Goal: Task Accomplishment & Management: Manage account settings

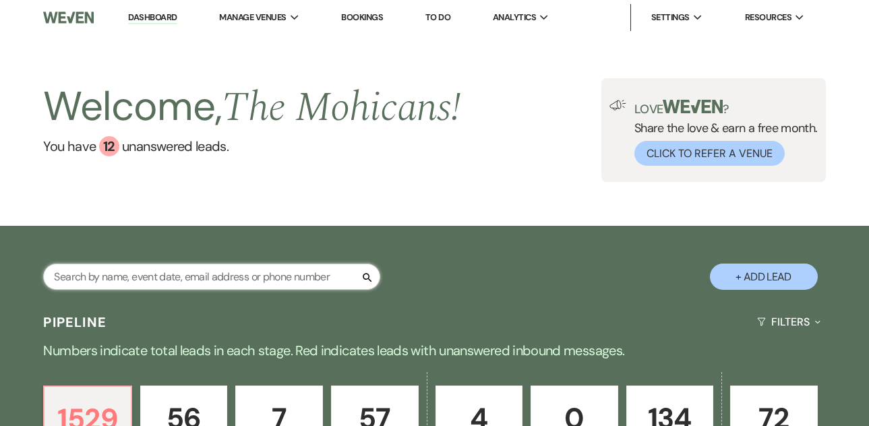
click at [216, 278] on input "text" at bounding box center [211, 276] width 337 height 26
paste input "[PERSON_NAME]"
type input "[PERSON_NAME]"
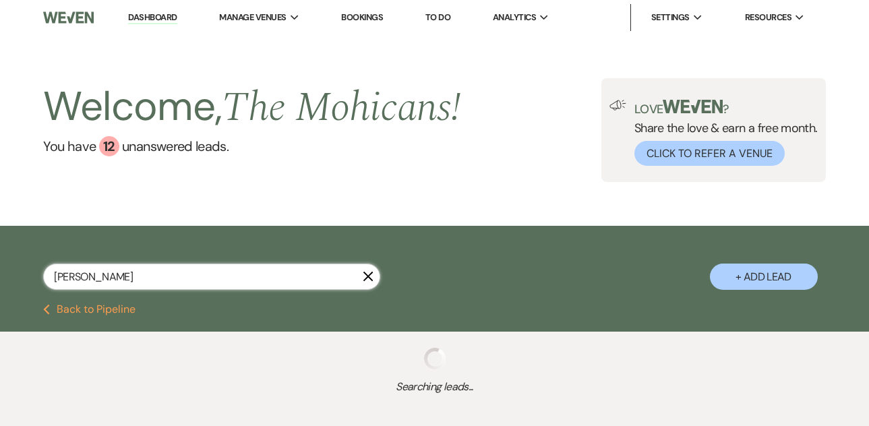
select select "9"
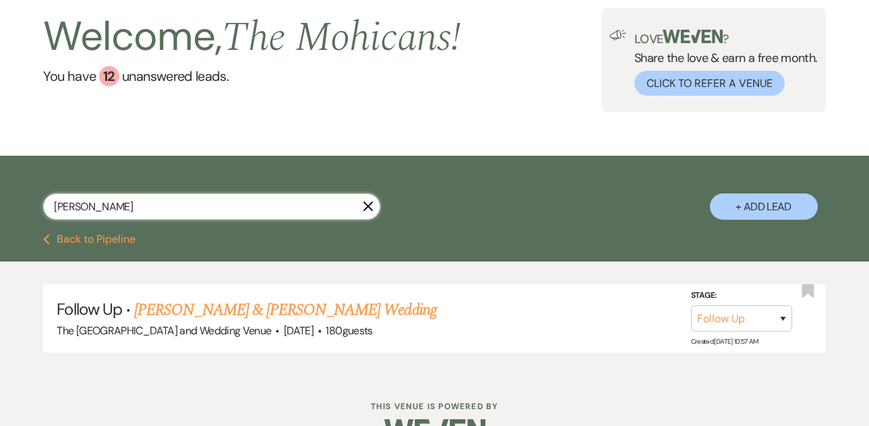
scroll to position [78, 0]
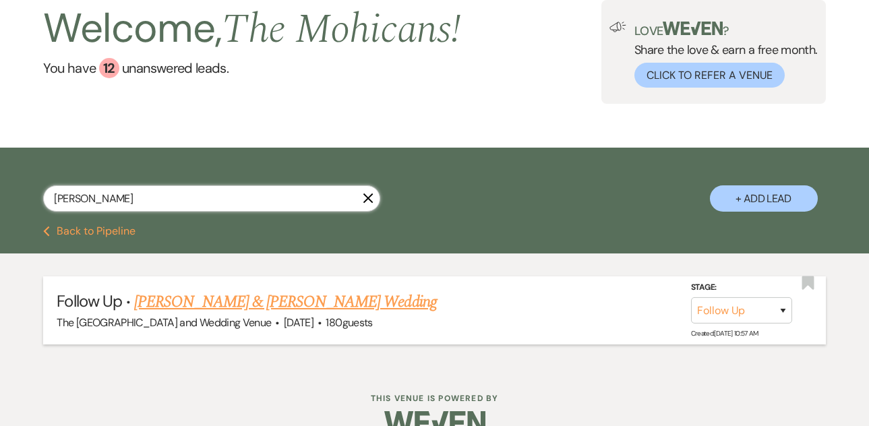
type input "[PERSON_NAME]"
click at [757, 309] on select "Inquiry Follow Up Tour Requested Tour Confirmed Toured Proposal Sent Booked Lost" at bounding box center [741, 310] width 101 height 26
select select "4"
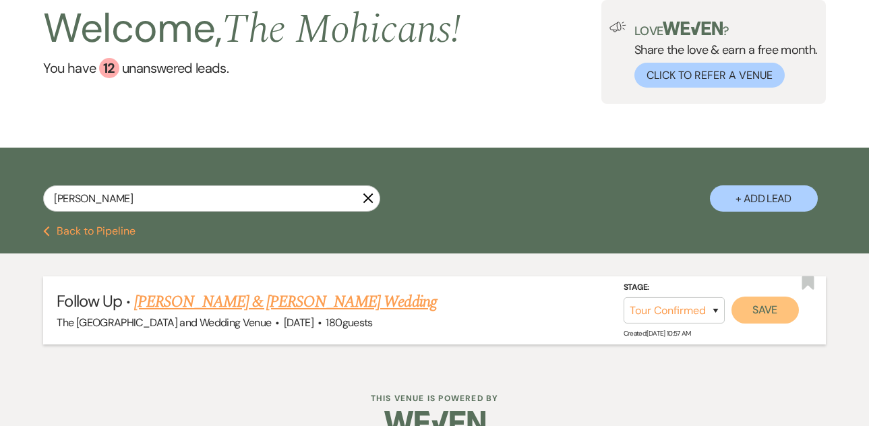
click at [766, 318] on button "Save" at bounding box center [764, 309] width 67 height 27
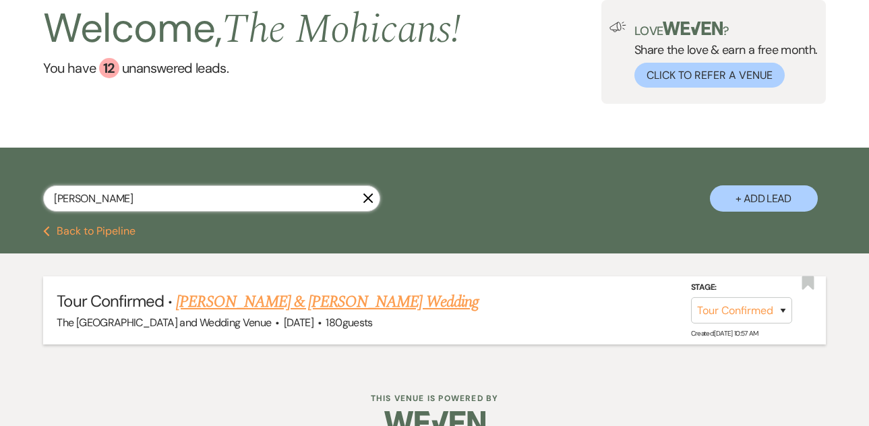
click at [263, 197] on input "[PERSON_NAME]" at bounding box center [211, 198] width 337 height 26
paste input "[PERSON_NAME]"
type input "[PERSON_NAME]"
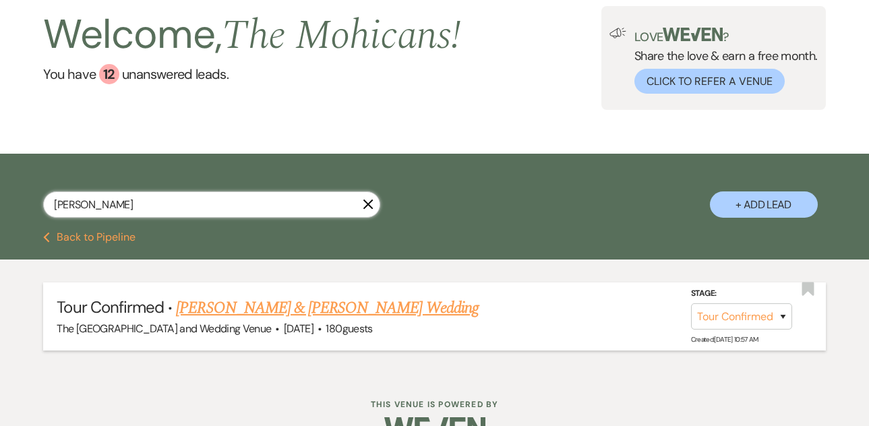
select select "9"
select select "8"
select select "4"
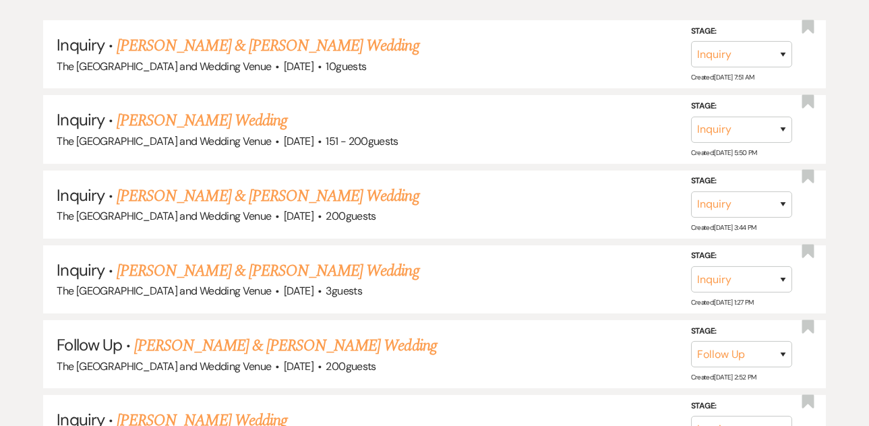
scroll to position [184, 0]
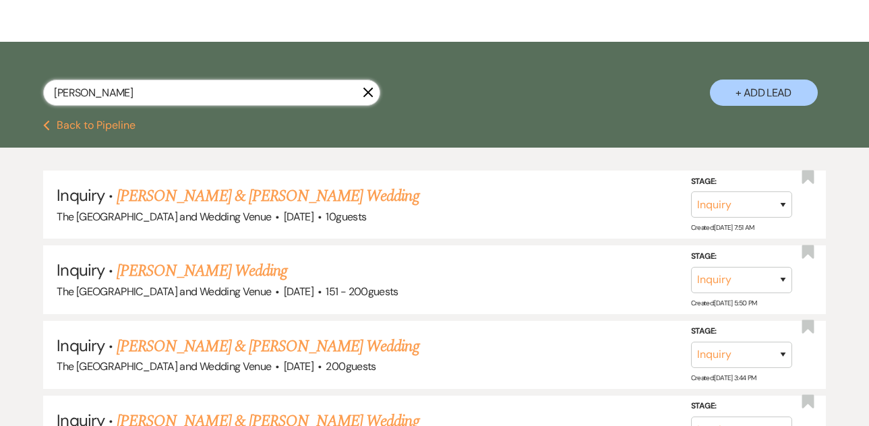
click at [203, 93] on input "[PERSON_NAME]" at bounding box center [211, 93] width 337 height 26
paste input "[PERSON_NAME][EMAIL_ADDRESS][PERSON_NAME][DOMAIN_NAME]"
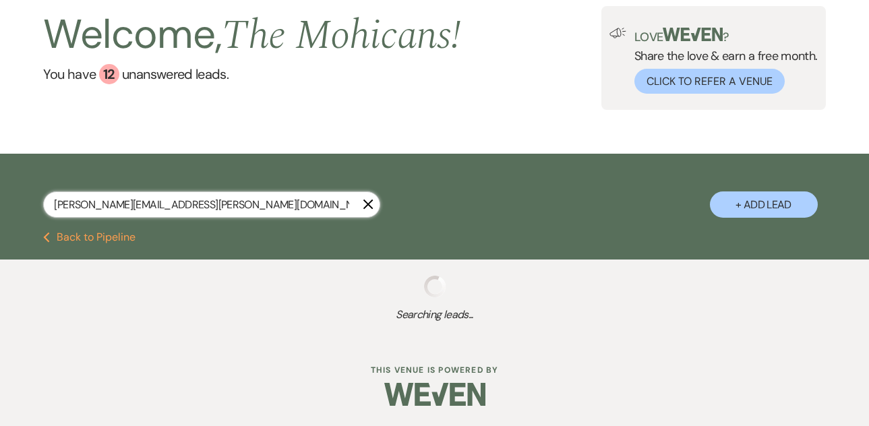
scroll to position [106, 0]
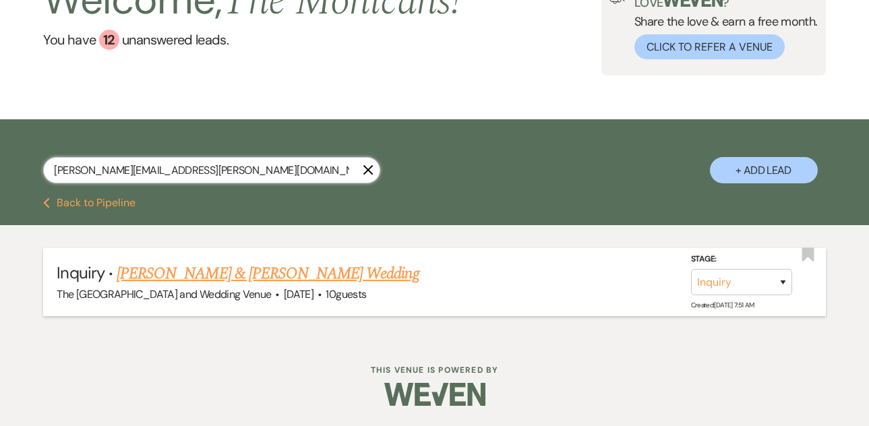
type input "[PERSON_NAME][EMAIL_ADDRESS][PERSON_NAME][DOMAIN_NAME]"
click at [741, 278] on select "Inquiry Follow Up Tour Requested Tour Confirmed Toured Proposal Sent Booked Lost" at bounding box center [741, 282] width 101 height 26
select select "4"
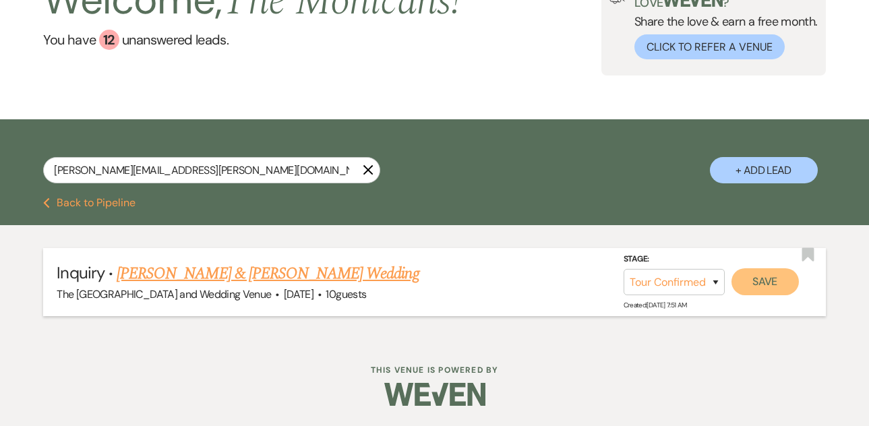
click at [775, 281] on button "Save" at bounding box center [764, 281] width 67 height 27
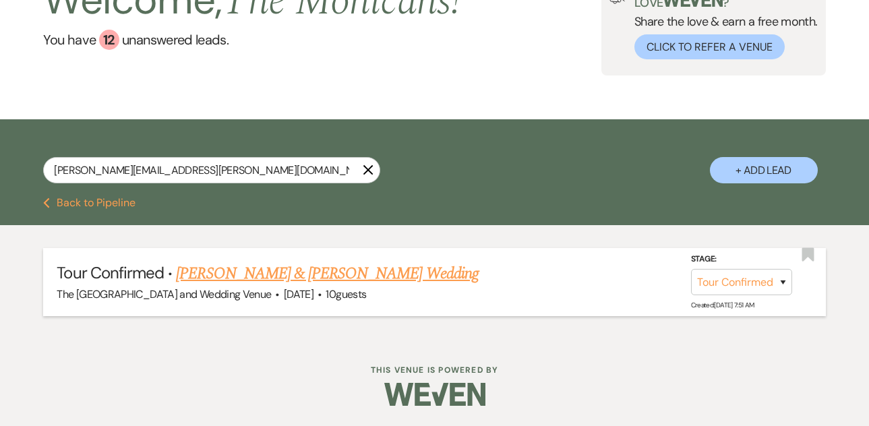
scroll to position [0, 0]
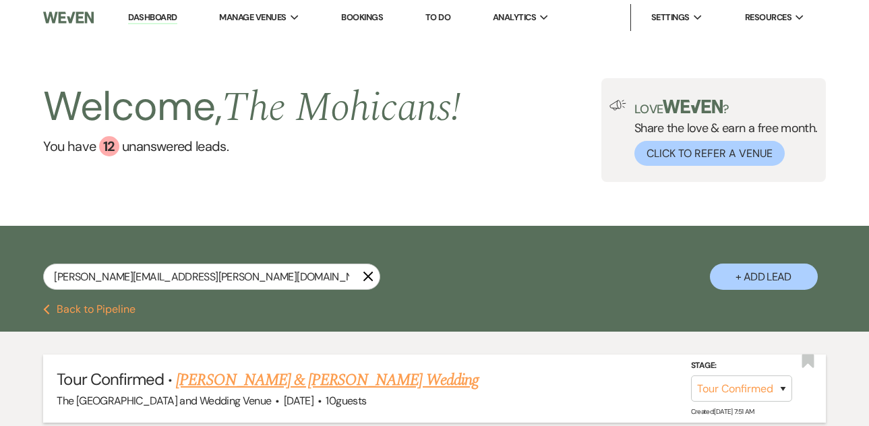
click at [162, 23] on link "Dashboard" at bounding box center [152, 17] width 49 height 13
select select "4"
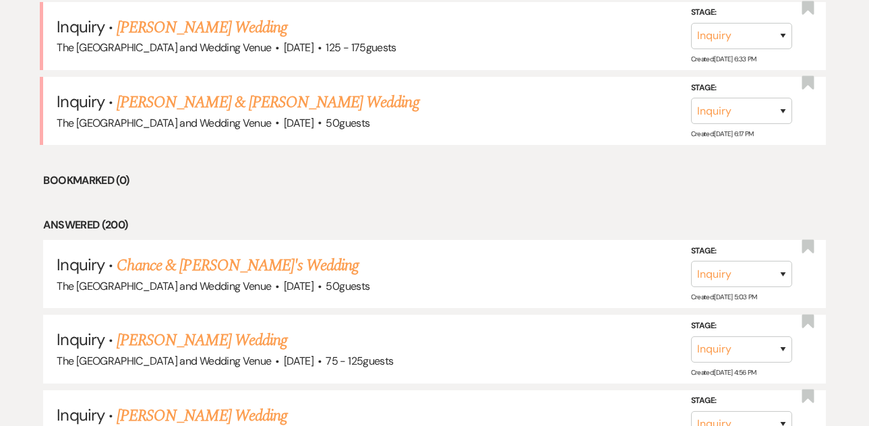
scroll to position [1334, 0]
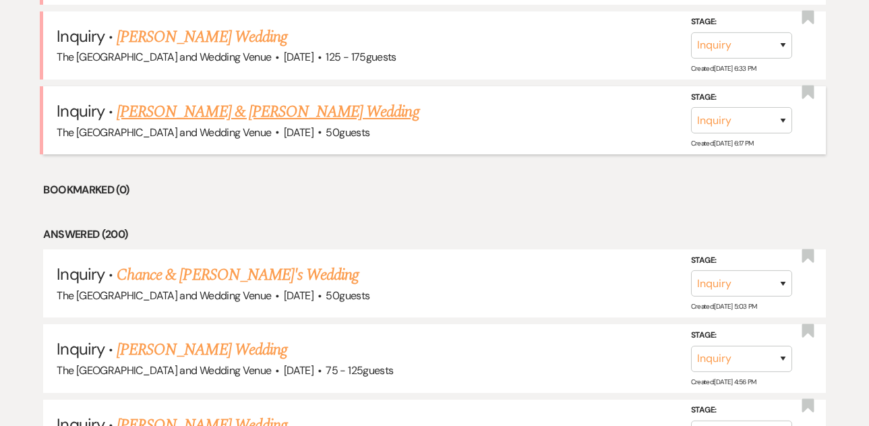
click at [285, 117] on link "[PERSON_NAME] & [PERSON_NAME] Wedding" at bounding box center [268, 112] width 302 height 24
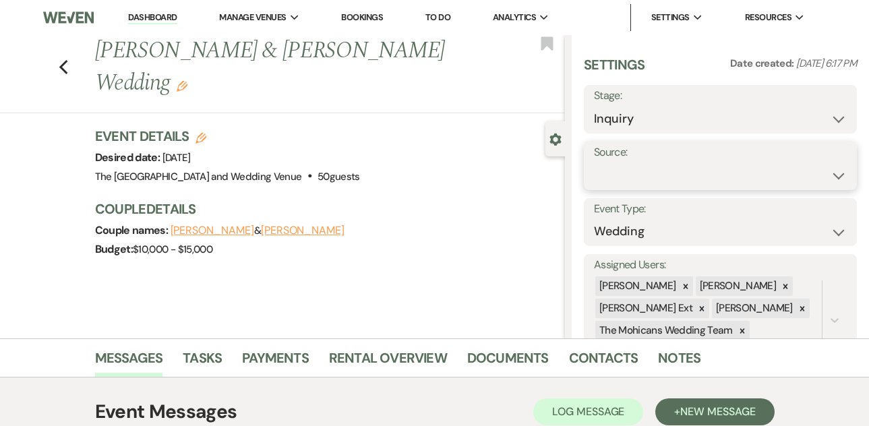
click at [631, 175] on select "Weven Venue Website Instagram Facebook Pinterest Google The Knot Wedding Wire H…" at bounding box center [720, 175] width 253 height 26
select select "5"
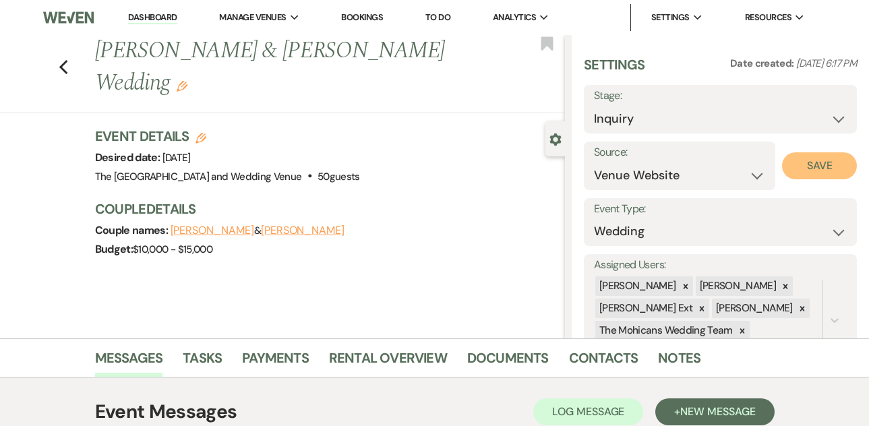
click at [795, 166] on button "Save" at bounding box center [819, 165] width 75 height 27
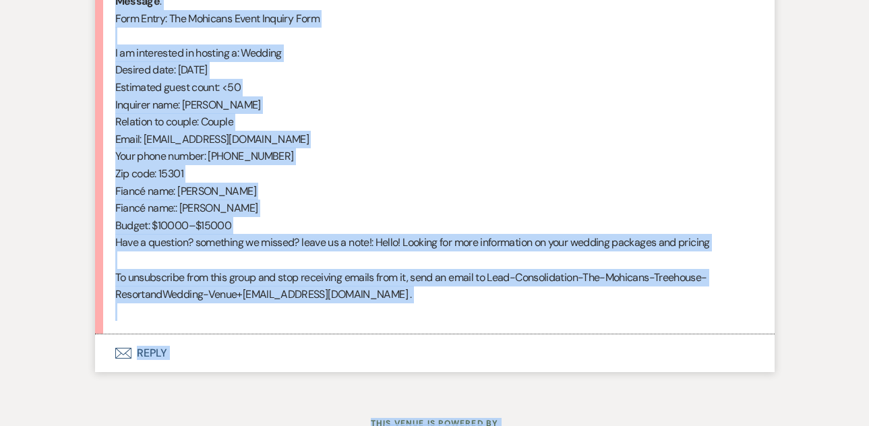
scroll to position [722, 0]
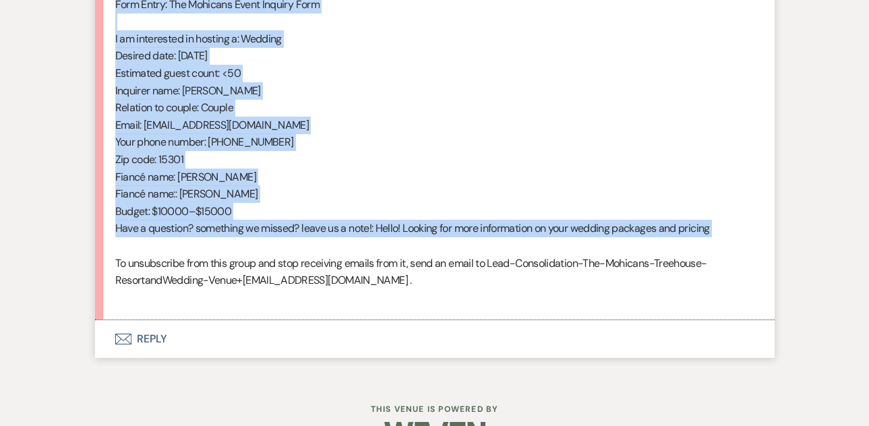
drag, startPoint x: 116, startPoint y: 195, endPoint x: 302, endPoint y: 250, distance: 194.0
click at [302, 250] on div "From : Catherine Fox (Client) Event : Drew Keenan & Catherine Fox's Event Desir…" at bounding box center [434, 73] width 639 height 466
copy div "From : Catherine Fox (Client) Event : Drew Keenan & Catherine Fox's Event Desir…"
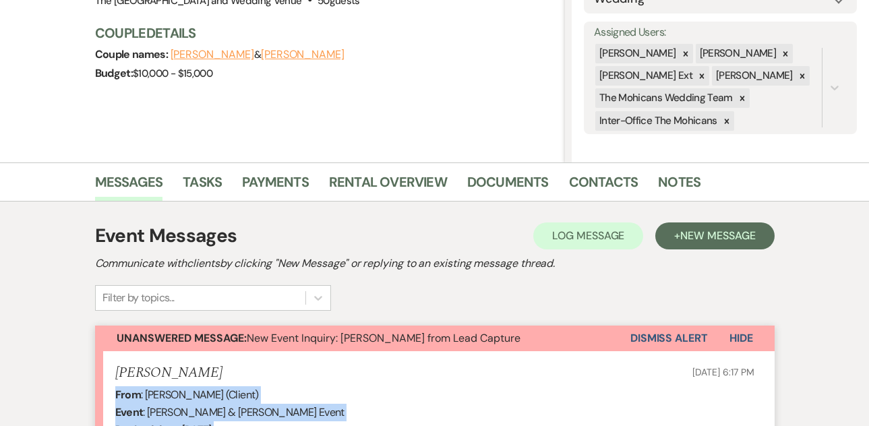
scroll to position [230, 0]
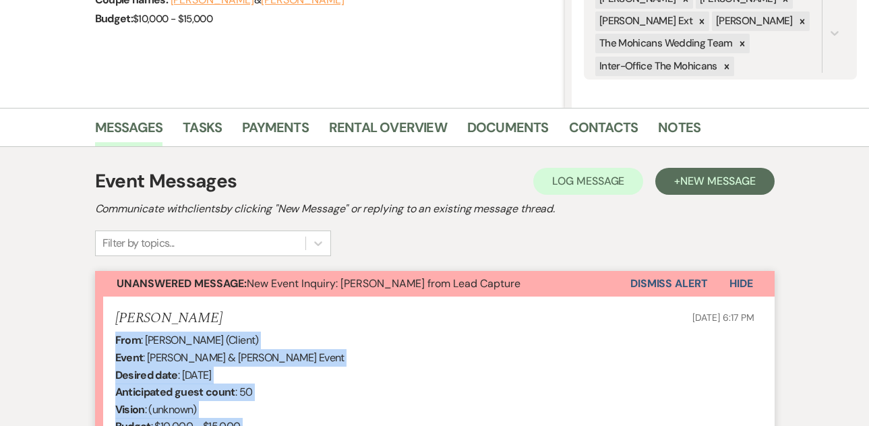
click at [659, 285] on button "Dismiss Alert" at bounding box center [668, 284] width 77 height 26
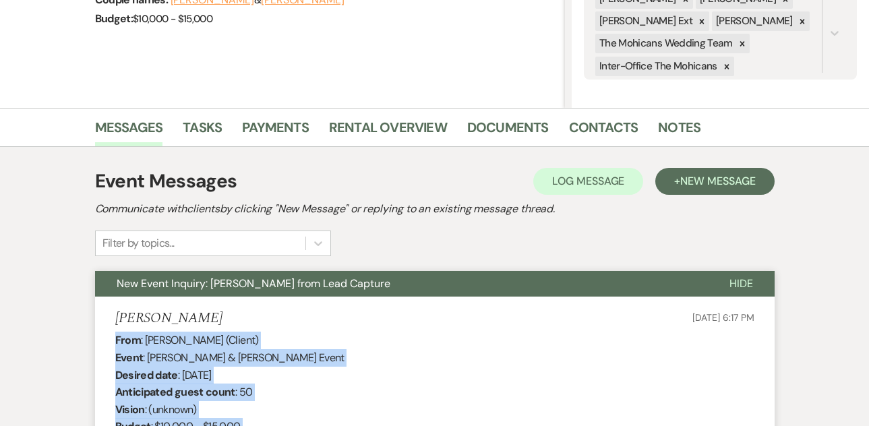
scroll to position [0, 0]
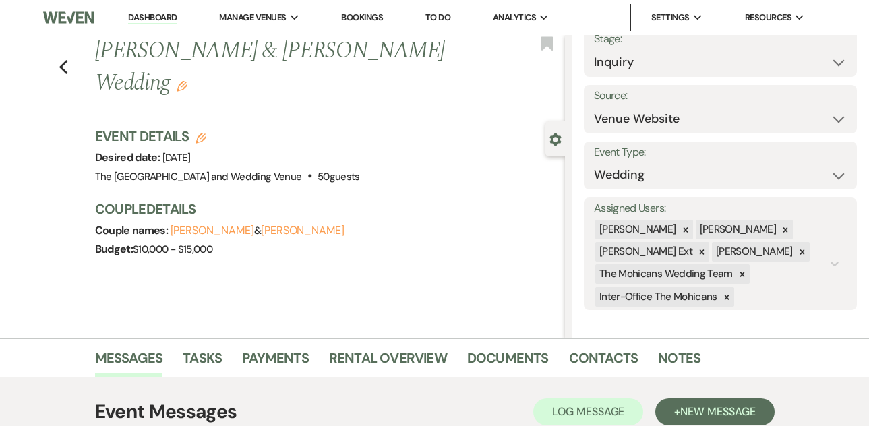
click at [160, 21] on link "Dashboard" at bounding box center [152, 17] width 49 height 13
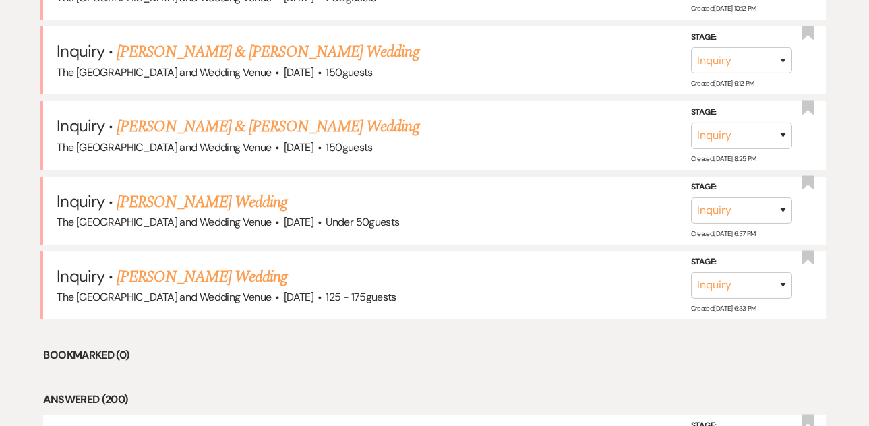
scroll to position [1101, 0]
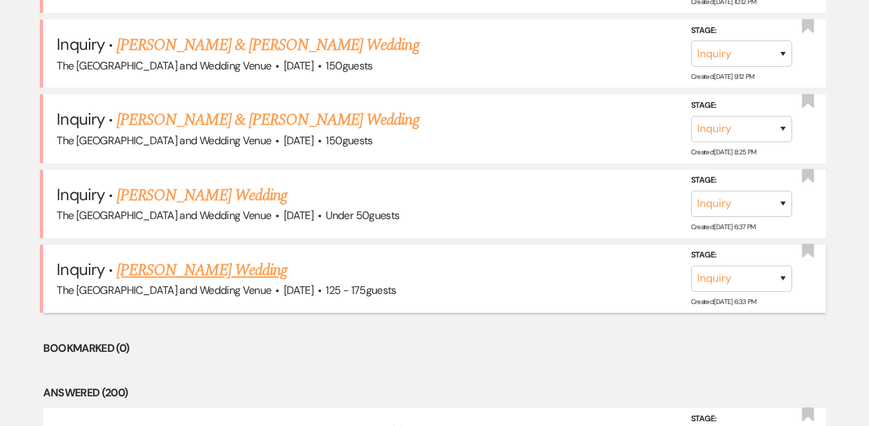
click at [181, 268] on link "[PERSON_NAME] Wedding" at bounding box center [202, 270] width 170 height 24
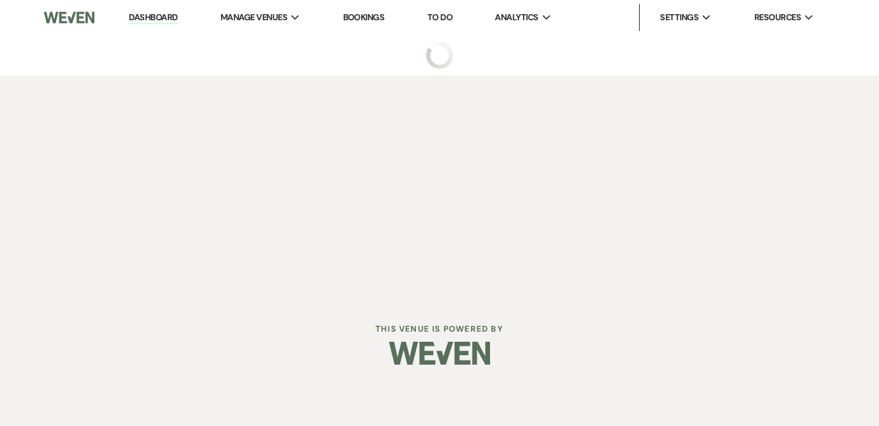
select select "3"
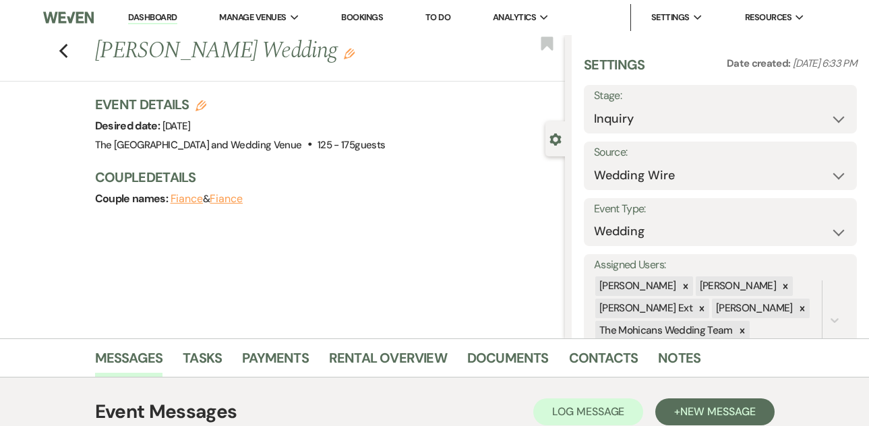
click at [150, 19] on link "Dashboard" at bounding box center [152, 17] width 49 height 13
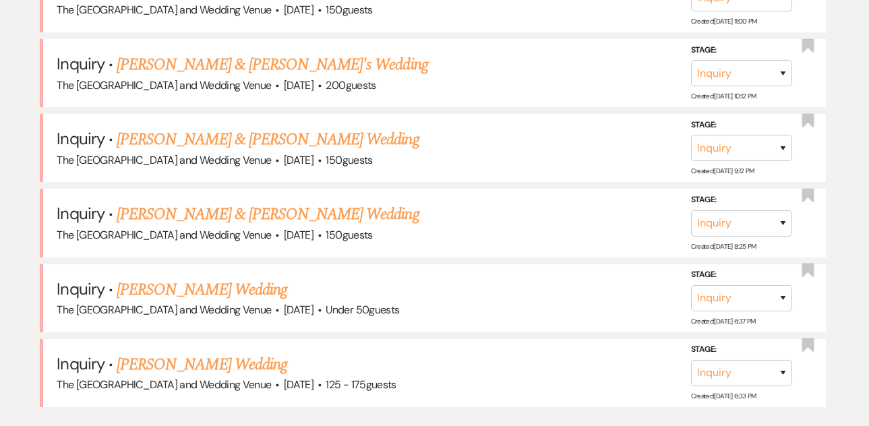
scroll to position [1007, 0]
click at [172, 282] on link "[PERSON_NAME] Wedding" at bounding box center [202, 289] width 170 height 24
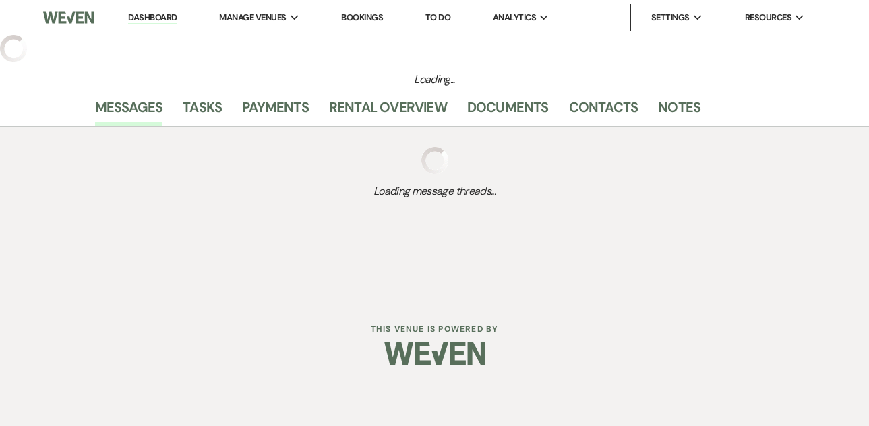
select select "2"
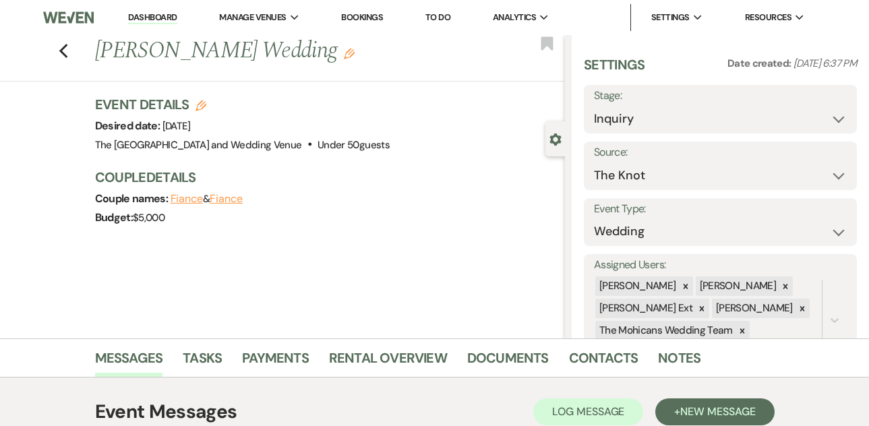
click at [156, 14] on link "Dashboard" at bounding box center [152, 17] width 49 height 13
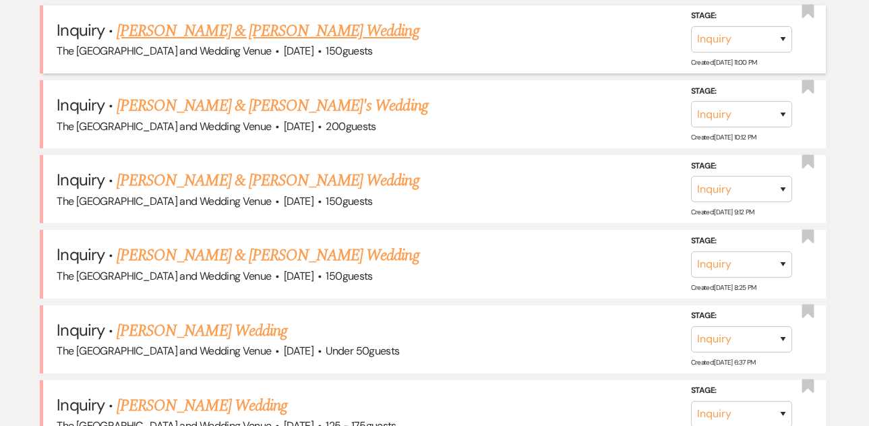
scroll to position [972, 0]
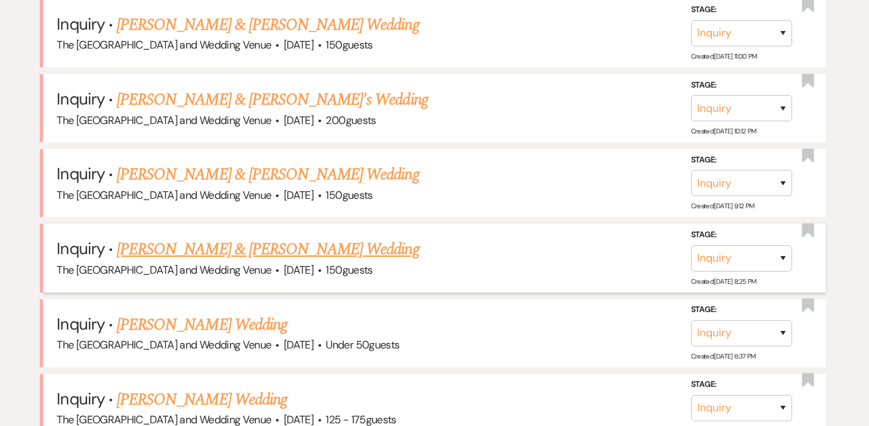
click at [255, 244] on link "[PERSON_NAME] & [PERSON_NAME] Wedding" at bounding box center [268, 249] width 302 height 24
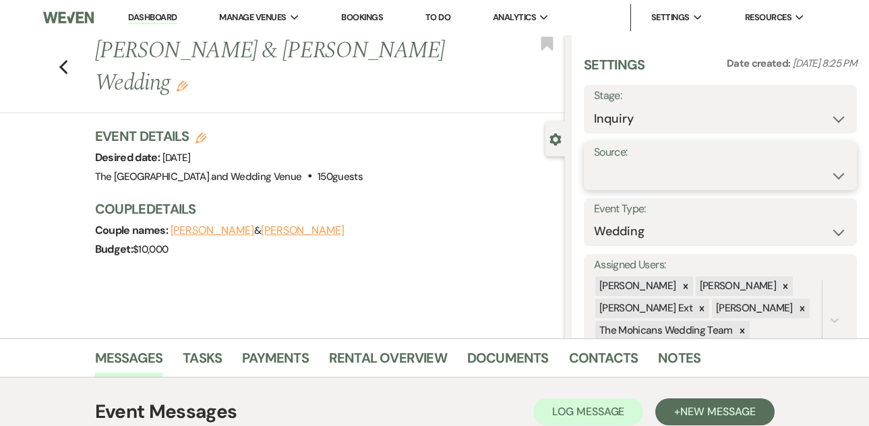
click at [633, 177] on select "Weven Venue Website Instagram Facebook Pinterest Google The Knot Wedding Wire H…" at bounding box center [720, 175] width 253 height 26
select select "5"
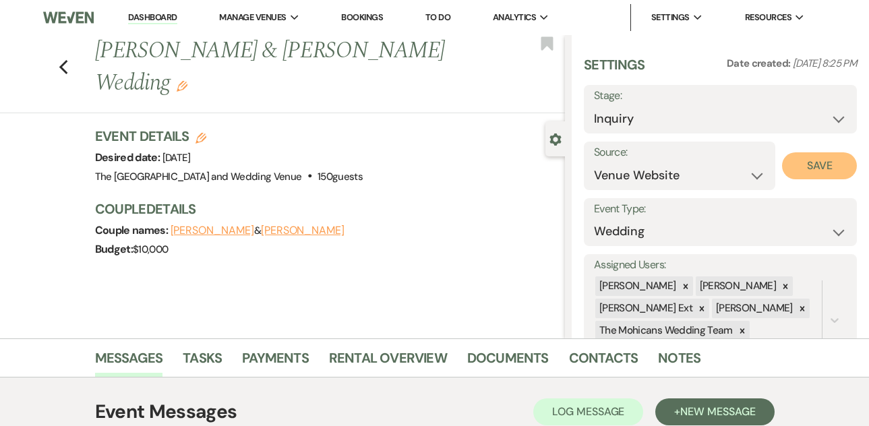
click at [804, 164] on button "Save" at bounding box center [819, 165] width 75 height 27
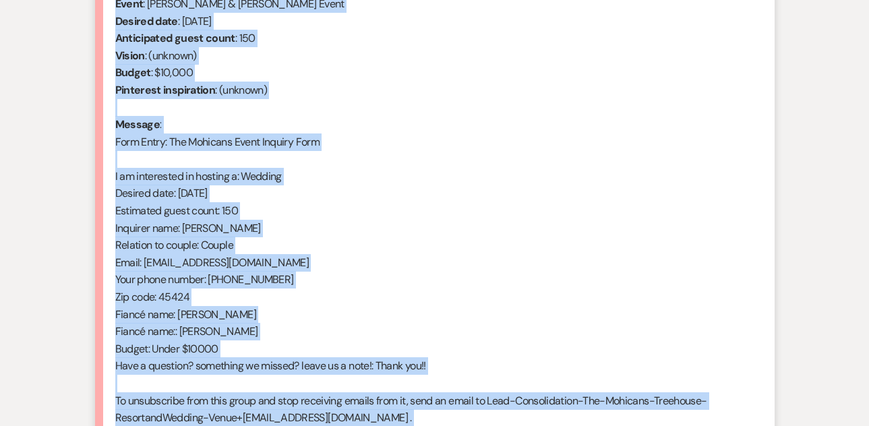
scroll to position [761, 0]
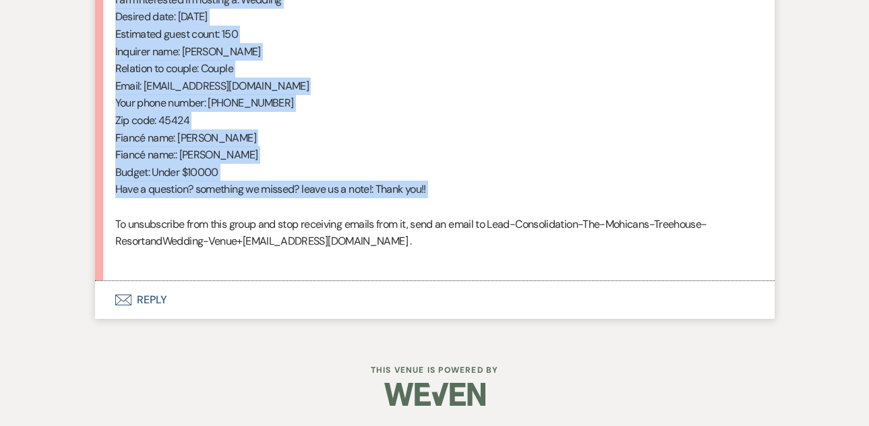
drag, startPoint x: 115, startPoint y: 247, endPoint x: 319, endPoint y: 212, distance: 206.6
click at [319, 212] on div "From : Chazlyn Tuite (Client) Event : Isaiah Conner & Chazlyn Tuite's Event Des…" at bounding box center [434, 34] width 639 height 466
copy div "From : Chazlyn Tuite (Client) Event : Isaiah Conner & Chazlyn Tuite's Event Des…"
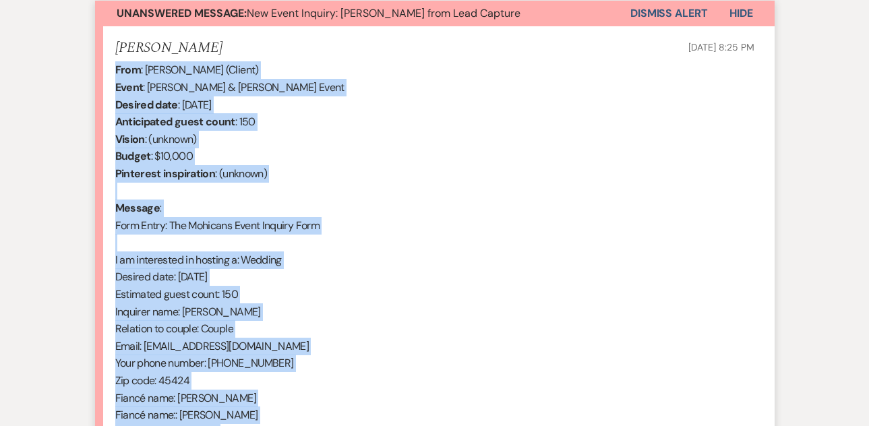
scroll to position [216, 0]
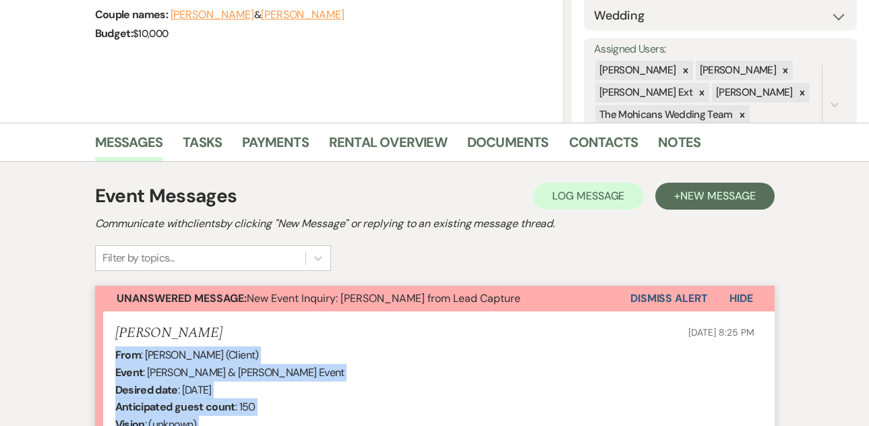
click at [652, 294] on button "Dismiss Alert" at bounding box center [668, 299] width 77 height 26
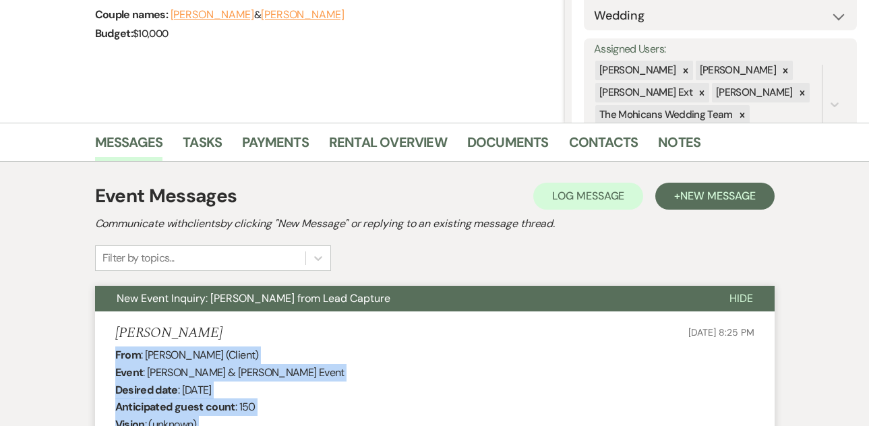
scroll to position [0, 0]
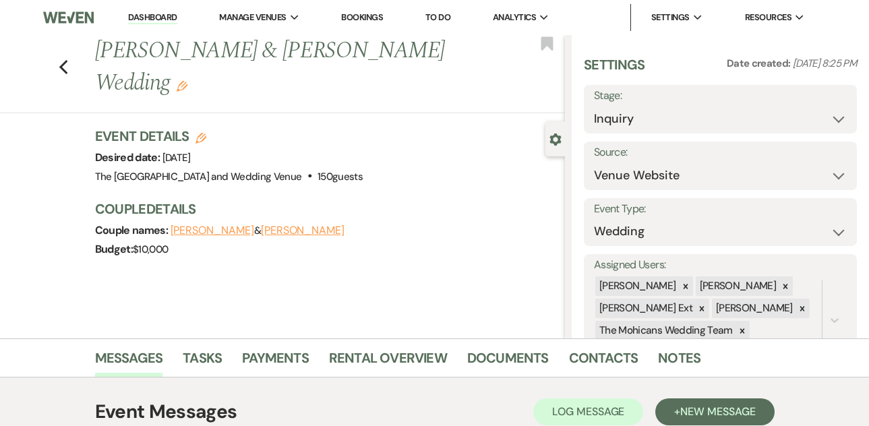
click at [169, 18] on link "Dashboard" at bounding box center [152, 17] width 49 height 13
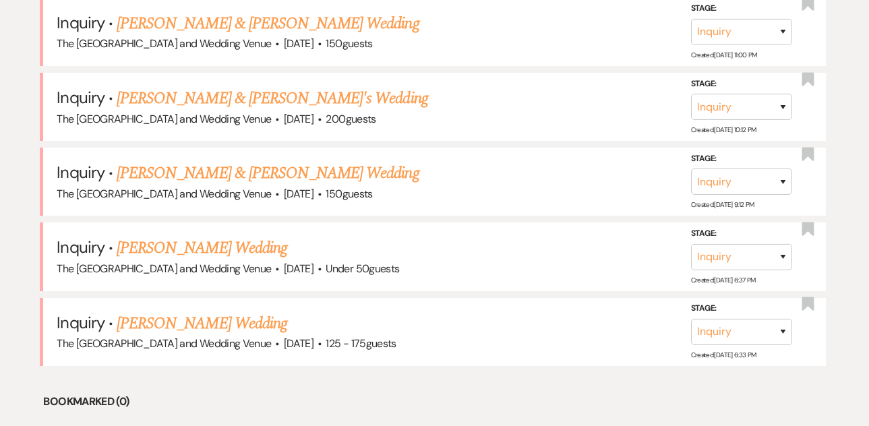
scroll to position [974, 0]
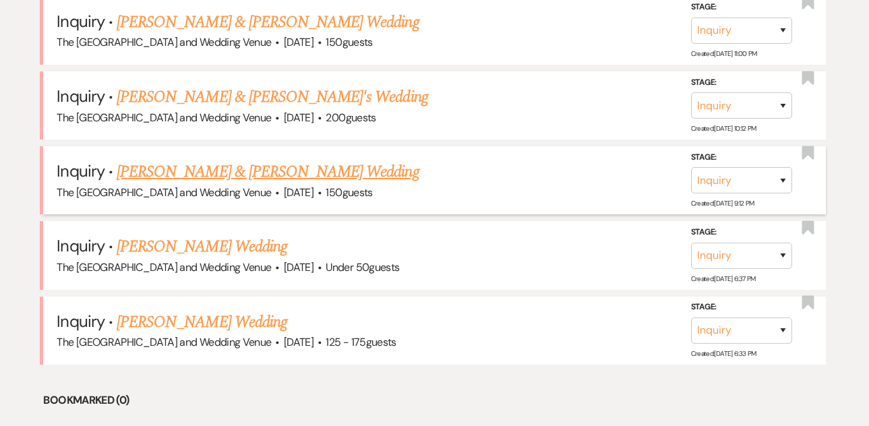
click at [208, 169] on link "[PERSON_NAME] & [PERSON_NAME] Wedding" at bounding box center [268, 172] width 302 height 24
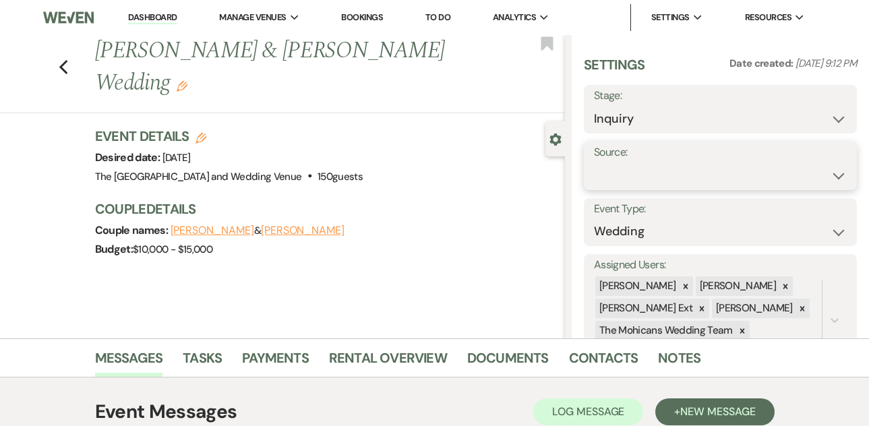
click at [630, 178] on select "Weven Venue Website Instagram Facebook Pinterest Google The Knot Wedding Wire H…" at bounding box center [720, 175] width 253 height 26
select select "5"
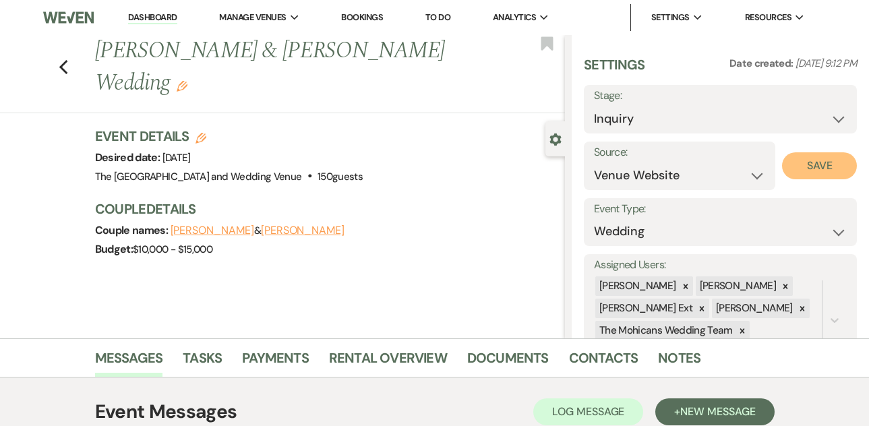
click at [799, 164] on button "Save" at bounding box center [819, 165] width 75 height 27
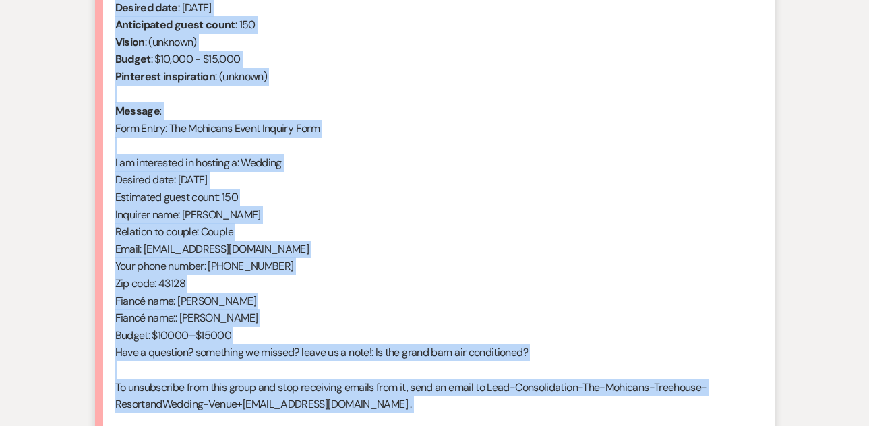
scroll to position [609, 0]
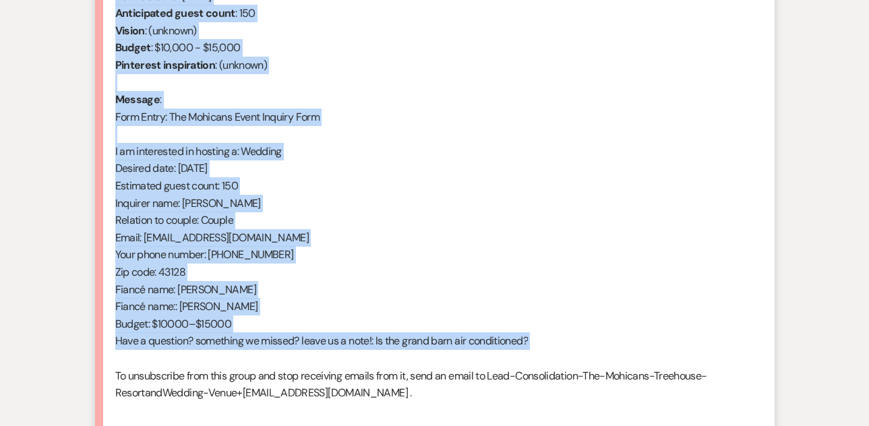
drag, startPoint x: 115, startPoint y: 118, endPoint x: 278, endPoint y: 361, distance: 292.9
click at [278, 361] on div "From : Kendra Kopaczewski (Client) Event : Daniel Folden & Kendra Kopaczewski's…" at bounding box center [434, 186] width 639 height 466
copy div "From : Kendra Kopaczewski (Client) Event : Daniel Folden & Kendra Kopaczewski's…"
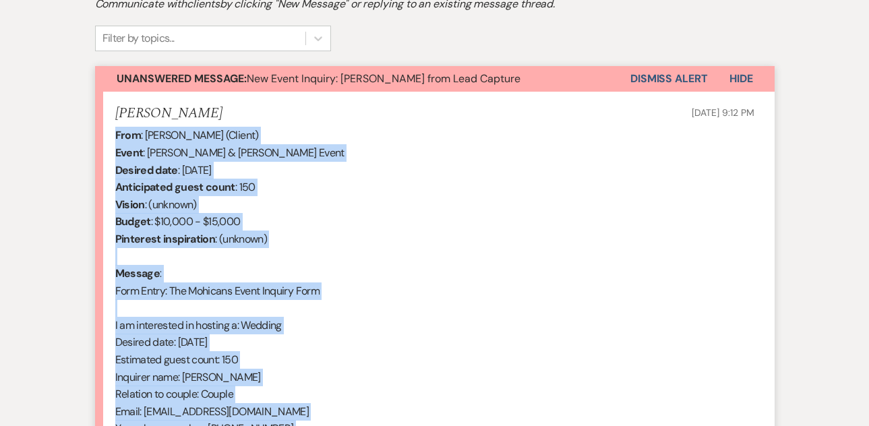
scroll to position [431, 0]
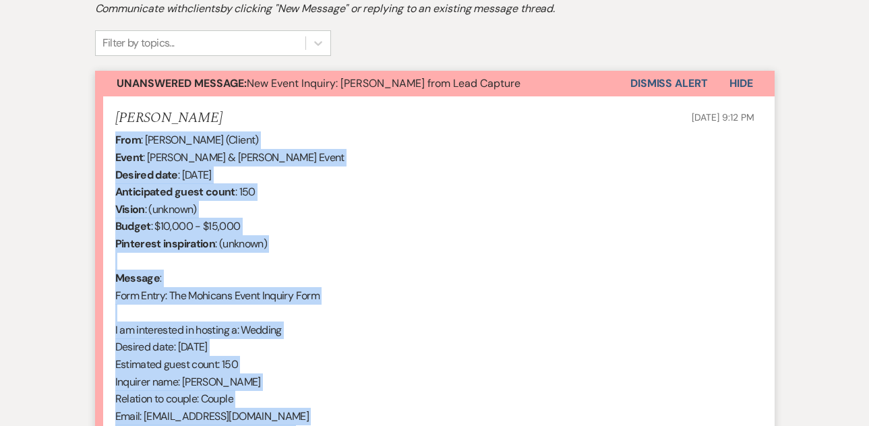
click at [658, 82] on button "Dismiss Alert" at bounding box center [668, 84] width 77 height 26
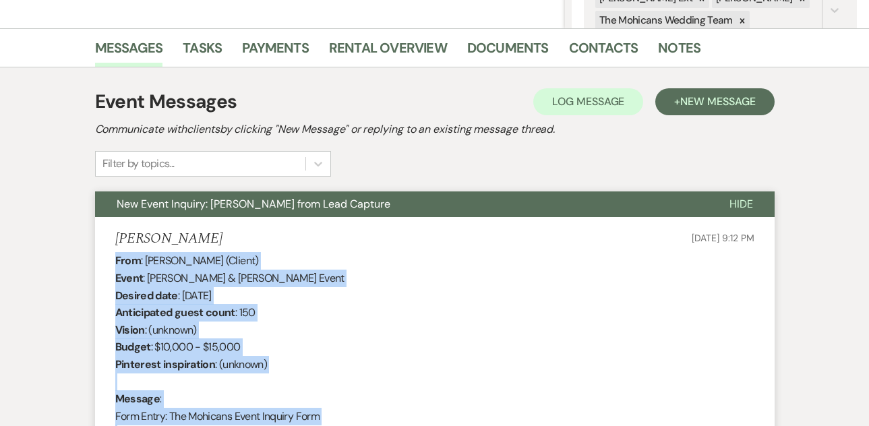
scroll to position [0, 0]
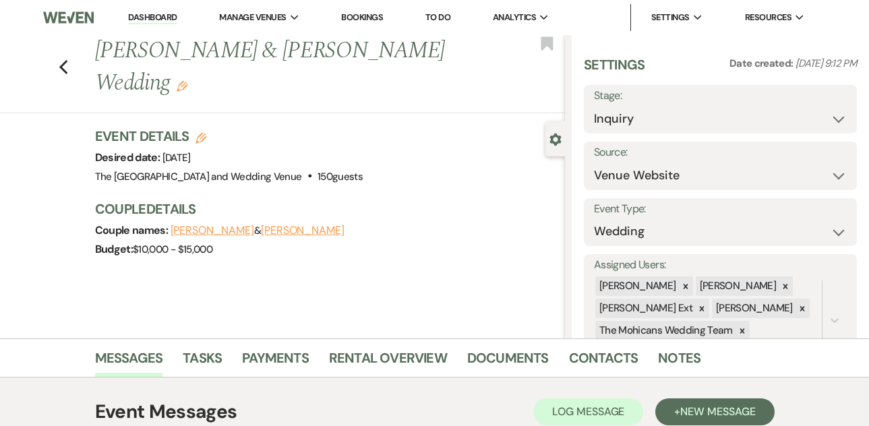
click at [169, 18] on link "Dashboard" at bounding box center [152, 17] width 49 height 13
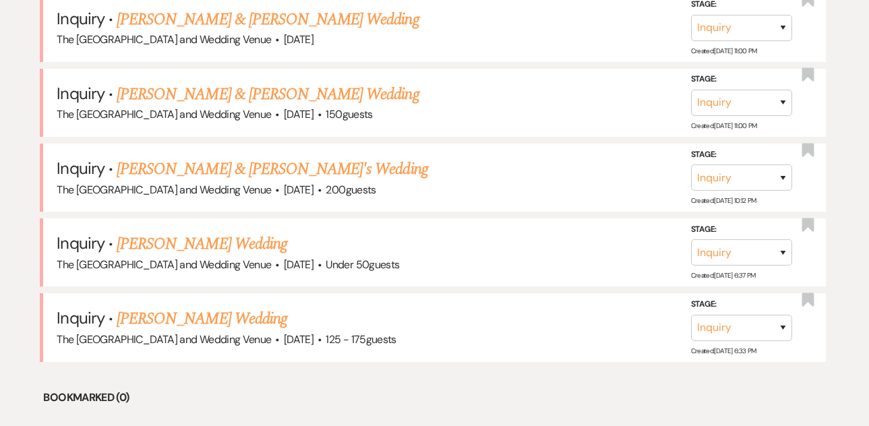
scroll to position [936, 0]
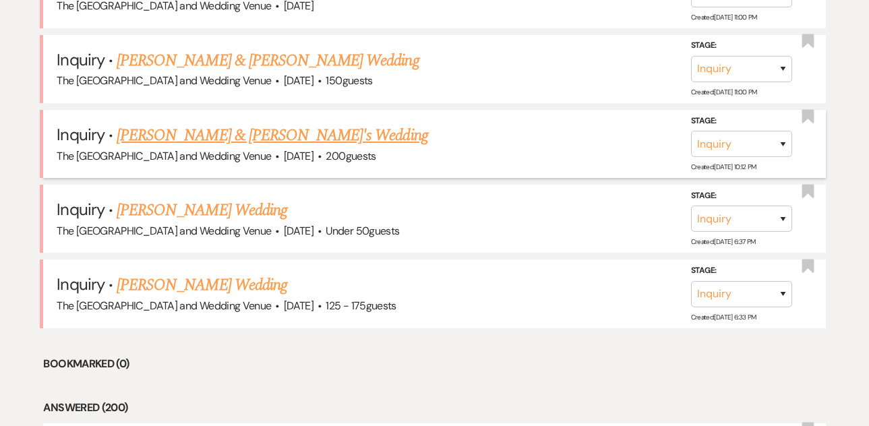
click at [246, 139] on link "[PERSON_NAME] & [PERSON_NAME]'s Wedding" at bounding box center [272, 135] width 311 height 24
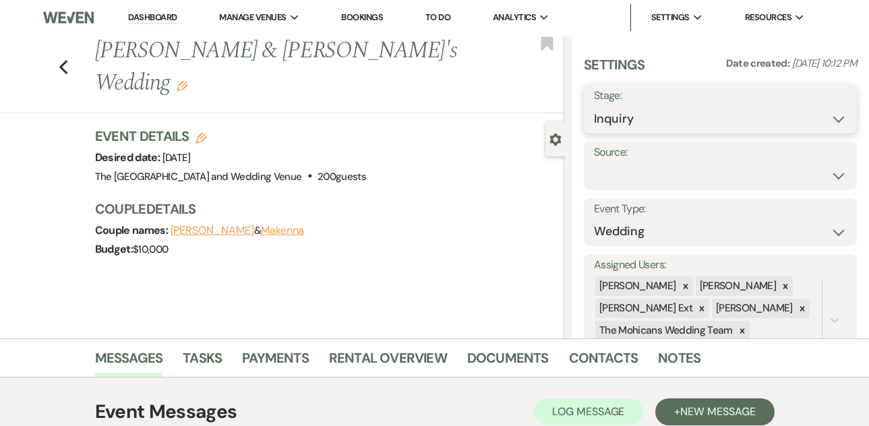
click at [664, 114] on select "Inquiry Follow Up Tour Requested Tour Confirmed Toured Proposal Sent Booked Lost" at bounding box center [720, 119] width 253 height 26
select select "9"
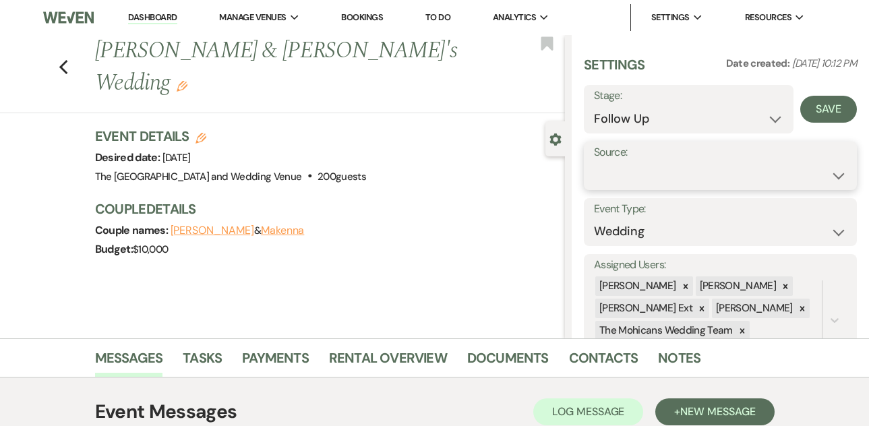
click at [659, 172] on select "Weven Venue Website Instagram Facebook Pinterest Google The Knot Wedding Wire H…" at bounding box center [720, 175] width 253 height 26
click at [818, 112] on button "Save" at bounding box center [828, 109] width 57 height 27
click at [734, 171] on select "Weven Venue Website Instagram Facebook Pinterest Google The Knot Wedding Wire H…" at bounding box center [720, 175] width 253 height 26
select select "5"
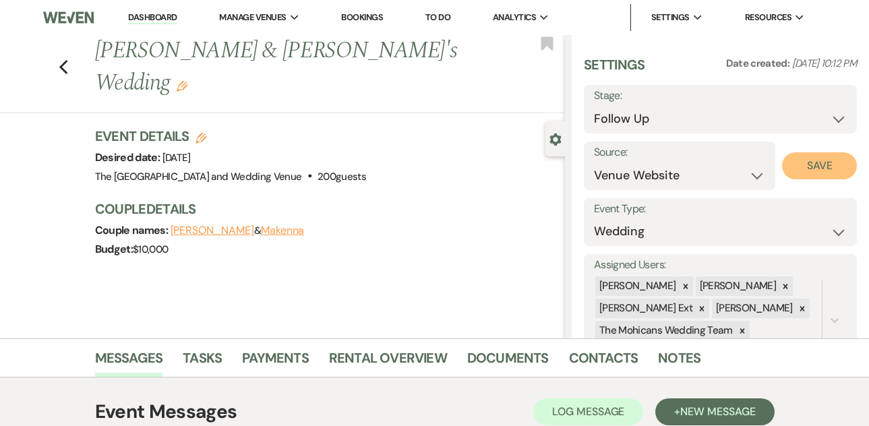
click at [797, 171] on button "Save" at bounding box center [819, 165] width 75 height 27
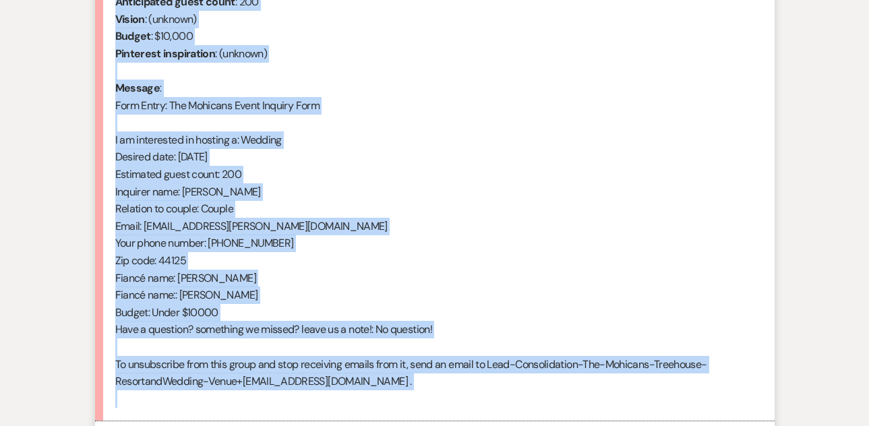
scroll to position [761, 0]
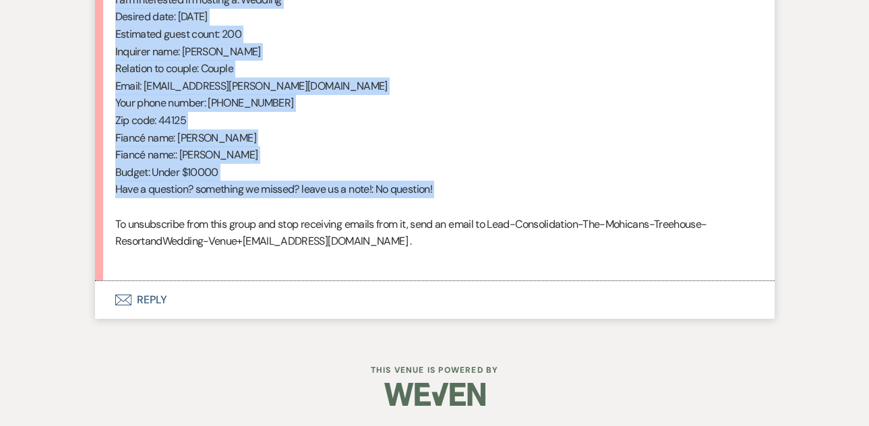
drag, startPoint x: 116, startPoint y: 210, endPoint x: 311, endPoint y: 212, distance: 194.8
click at [311, 212] on div "From : Makenna (Client) Event : Mason & Makenna's Event Desired date : July 12t…" at bounding box center [434, 34] width 639 height 466
copy div "From : Makenna (Client) Event : Mason & Makenna's Event Desired date : July 12t…"
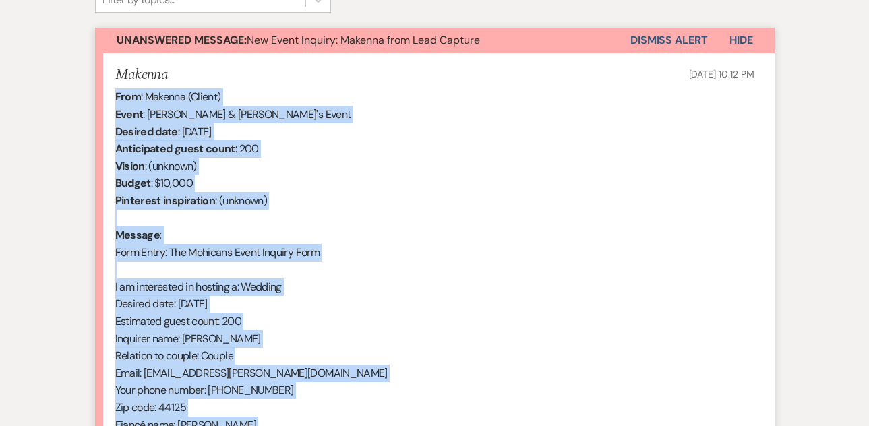
scroll to position [471, 0]
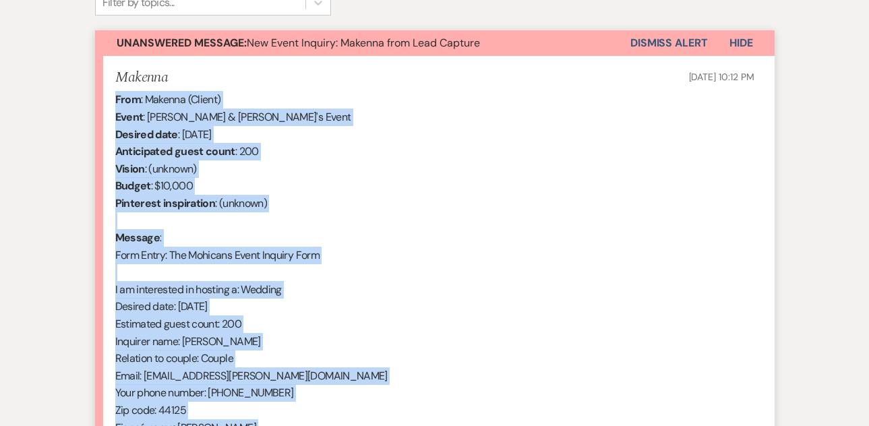
click at [662, 42] on button "Dismiss Alert" at bounding box center [668, 43] width 77 height 26
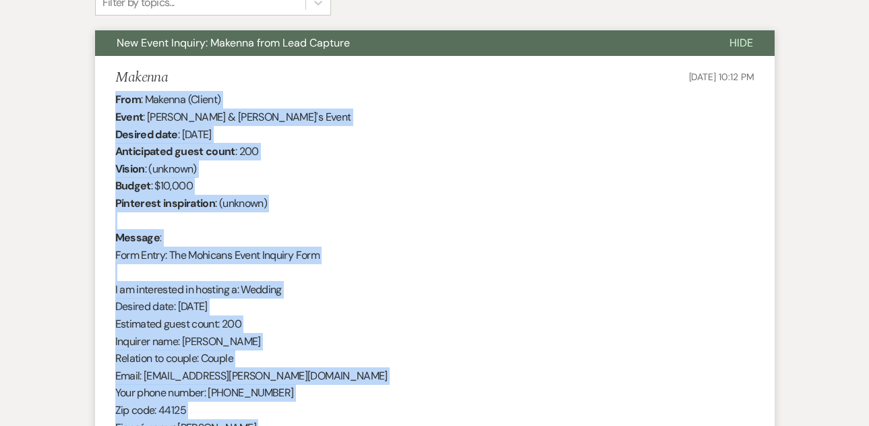
scroll to position [0, 0]
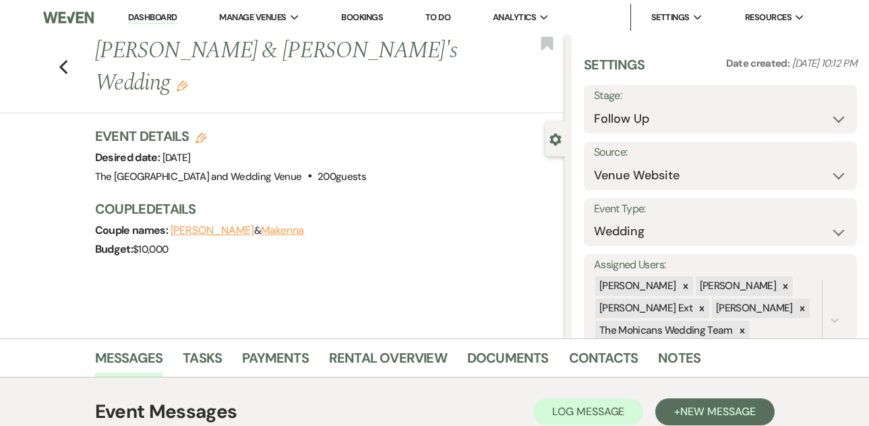
click at [160, 18] on link "Dashboard" at bounding box center [152, 17] width 49 height 13
select select "9"
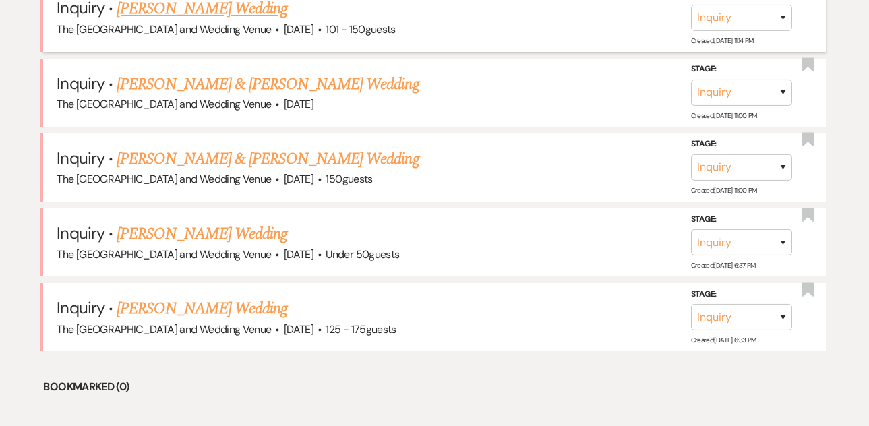
scroll to position [856, 0]
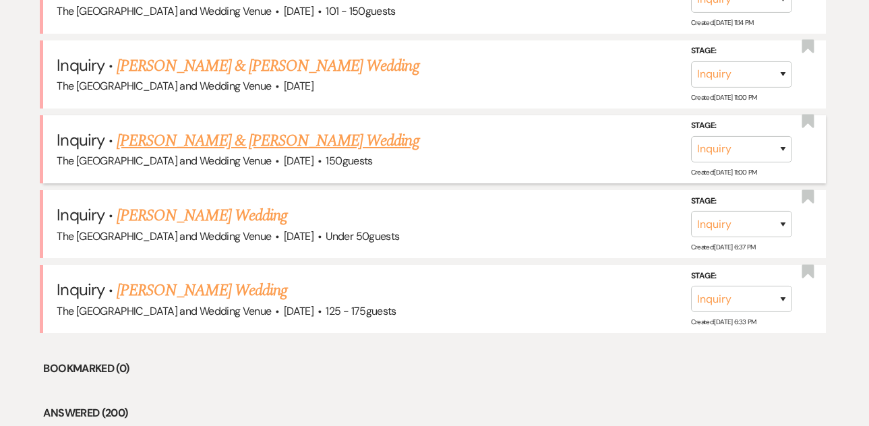
click at [257, 139] on link "[PERSON_NAME] & [PERSON_NAME] Wedding" at bounding box center [268, 141] width 302 height 24
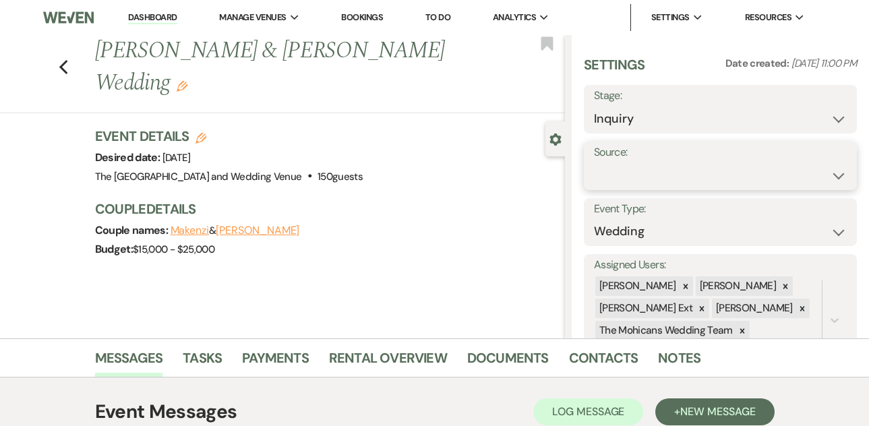
click at [646, 175] on select "Weven Venue Website Instagram Facebook Pinterest Google The Knot Wedding Wire H…" at bounding box center [720, 175] width 253 height 26
select select "5"
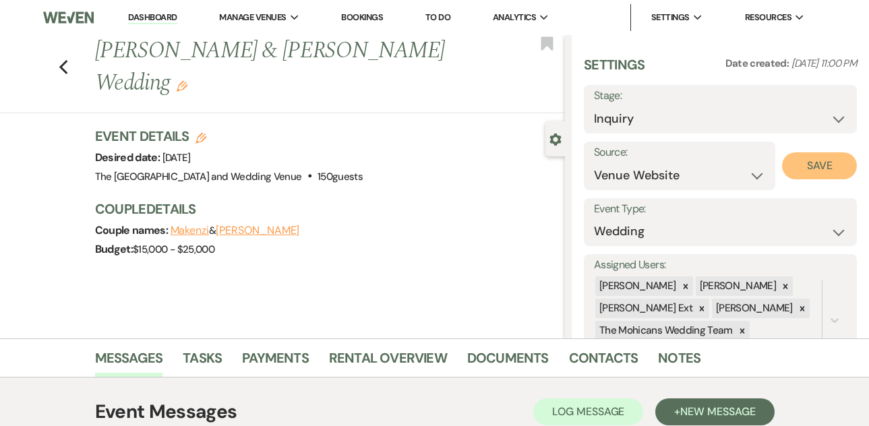
click at [797, 160] on button "Save" at bounding box center [819, 165] width 75 height 27
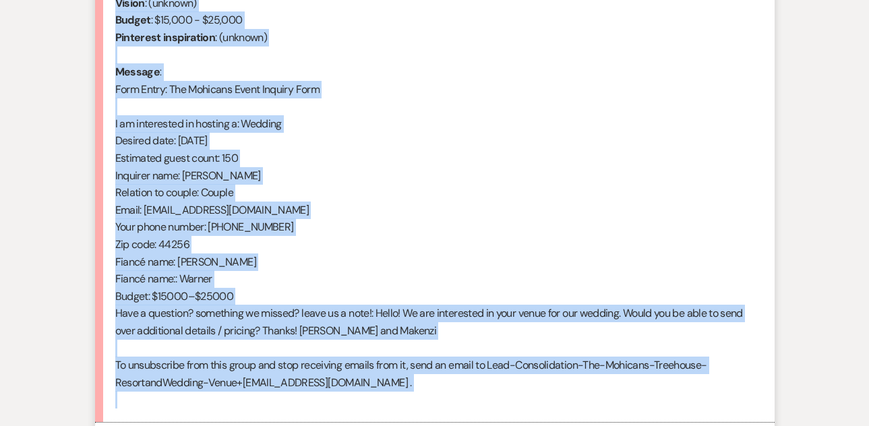
scroll to position [669, 0]
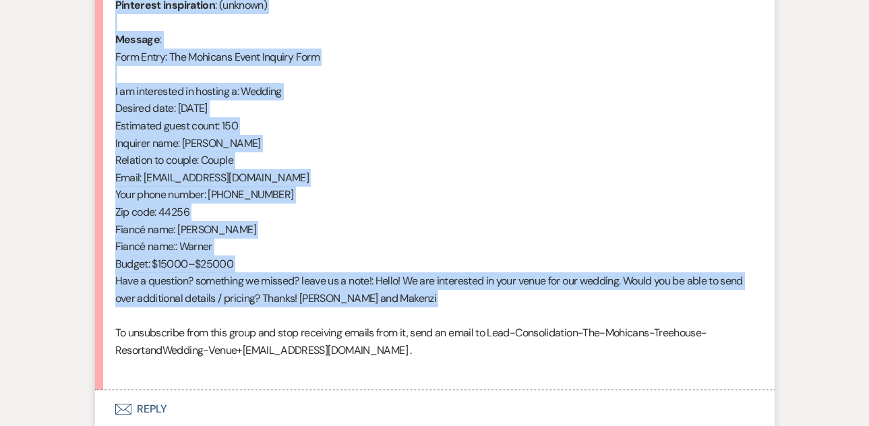
drag, startPoint x: 115, startPoint y: 253, endPoint x: 308, endPoint y: 323, distance: 205.7
click at [308, 323] on div "From : Christian Gerding (Client) Event : Makenzi & Christian Gerding's Event D…" at bounding box center [434, 134] width 639 height 483
copy div "From : Christian Gerding (Client) Event : Makenzi & Christian Gerding's Event D…"
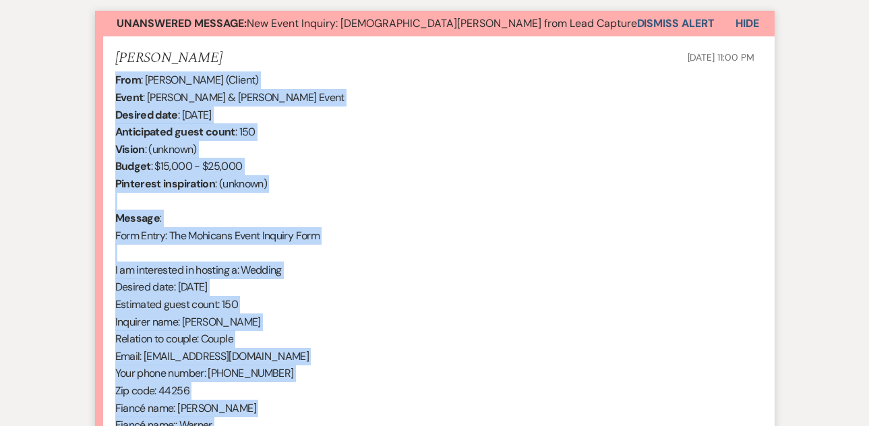
scroll to position [419, 0]
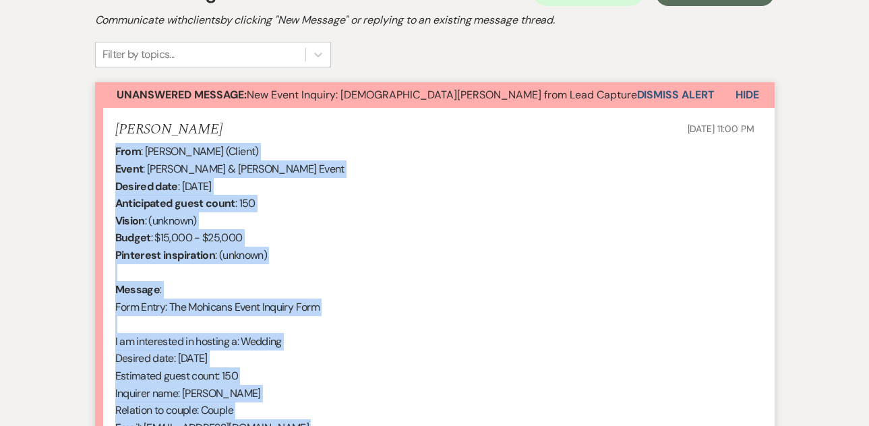
click at [658, 95] on button "Dismiss Alert" at bounding box center [675, 95] width 77 height 26
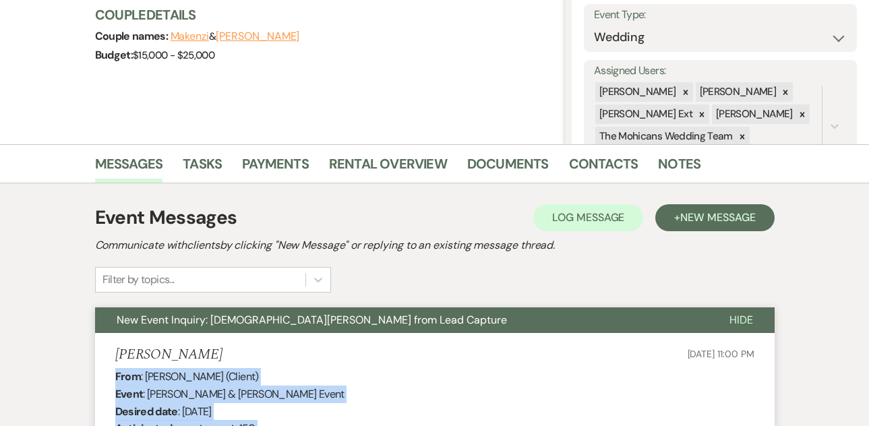
scroll to position [0, 0]
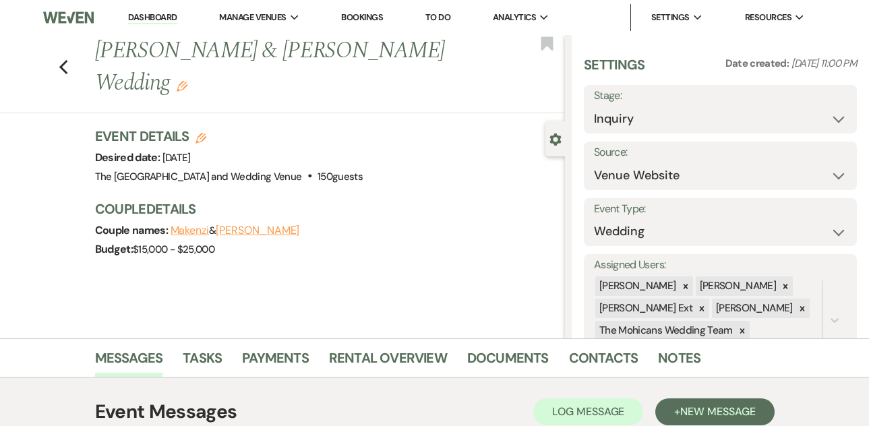
click at [152, 19] on link "Dashboard" at bounding box center [152, 17] width 49 height 13
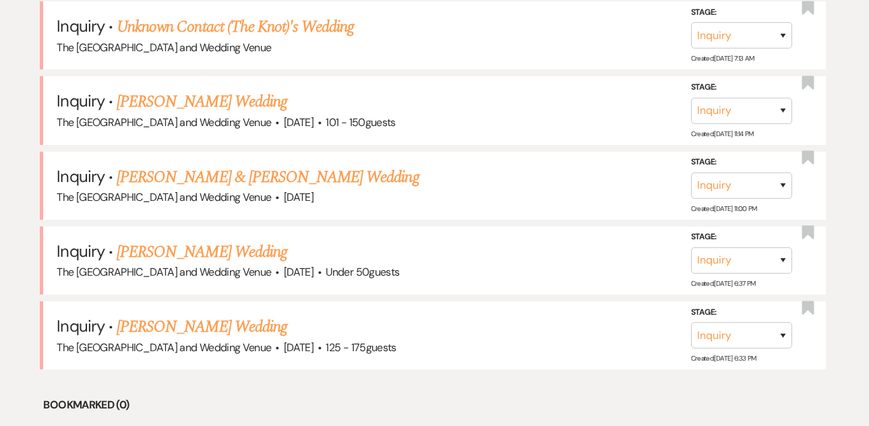
scroll to position [747, 0]
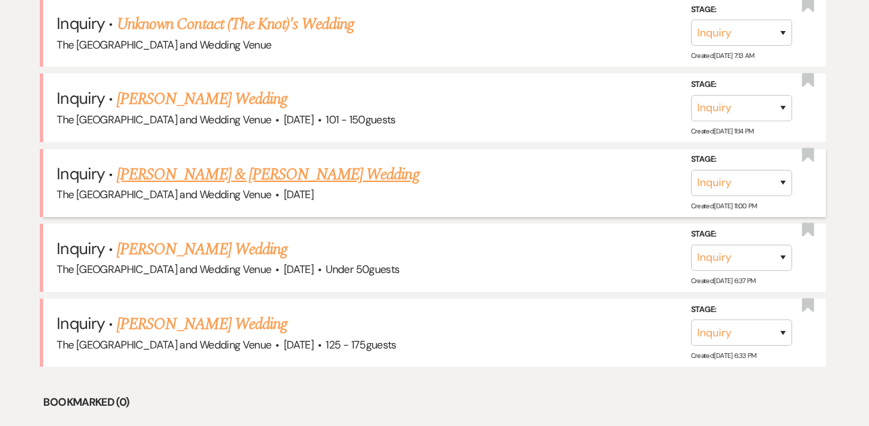
click at [218, 178] on link "[PERSON_NAME] & [PERSON_NAME] Wedding" at bounding box center [268, 174] width 302 height 24
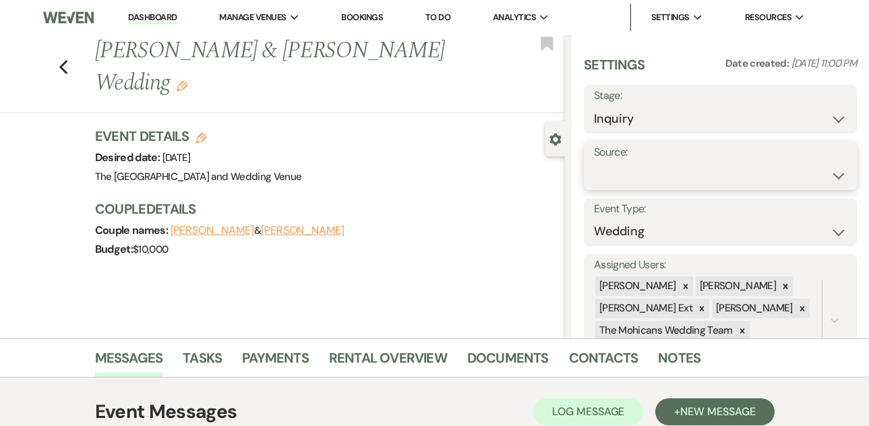
click at [672, 177] on select "Weven Venue Website Instagram Facebook Pinterest Google The Knot Wedding Wire H…" at bounding box center [720, 175] width 253 height 26
select select "5"
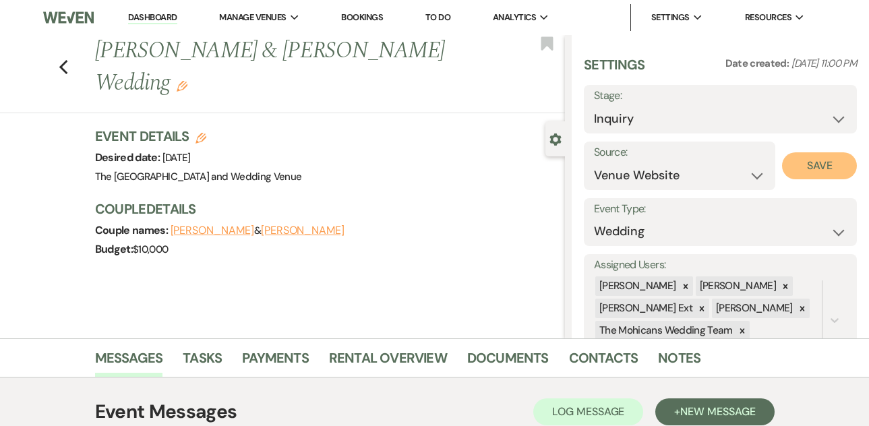
click at [798, 170] on button "Save" at bounding box center [819, 165] width 75 height 27
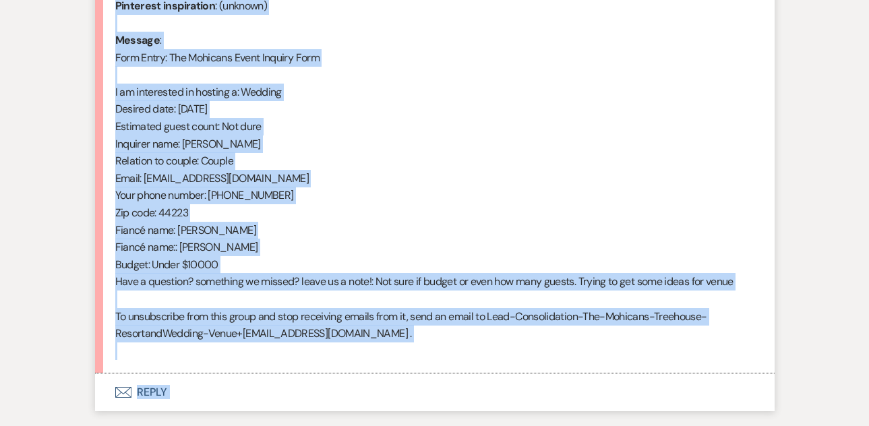
scroll to position [761, 0]
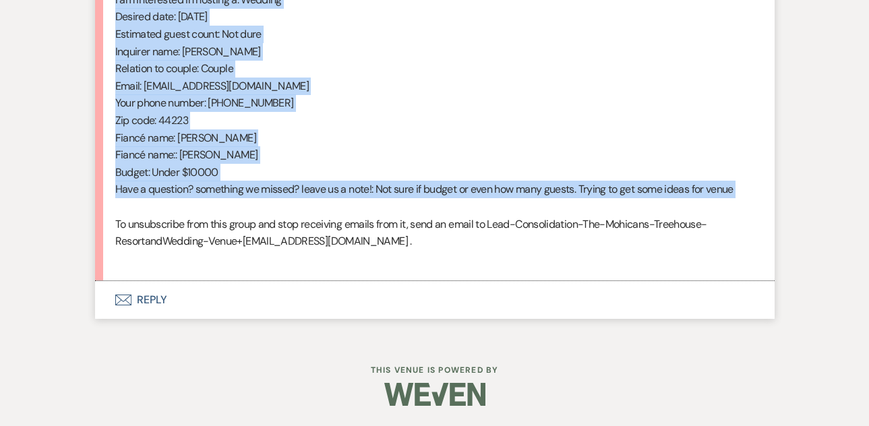
drag, startPoint x: 115, startPoint y: 257, endPoint x: 312, endPoint y: 212, distance: 202.0
click at [312, 212] on div "From : Kyle Pentella (Client) Event : Ashley & Kyle Pentella's Event Desired da…" at bounding box center [434, 34] width 639 height 466
copy div "From : Kyle Pentella (Client) Event : Ashley & Kyle Pentella's Event Desired da…"
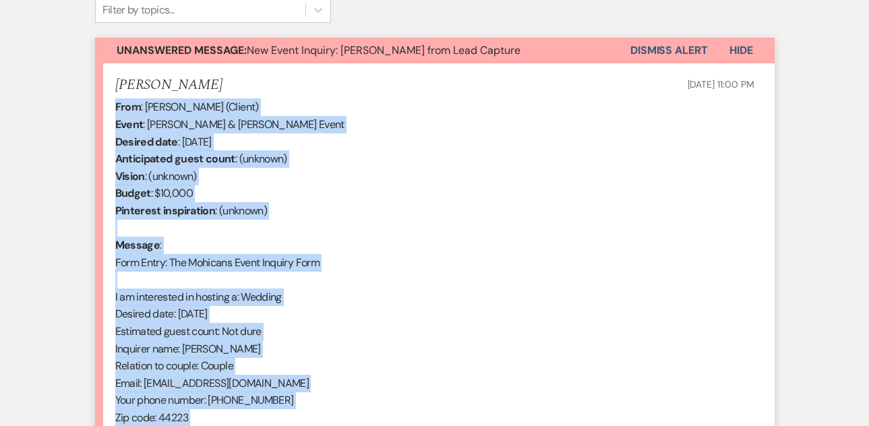
scroll to position [422, 0]
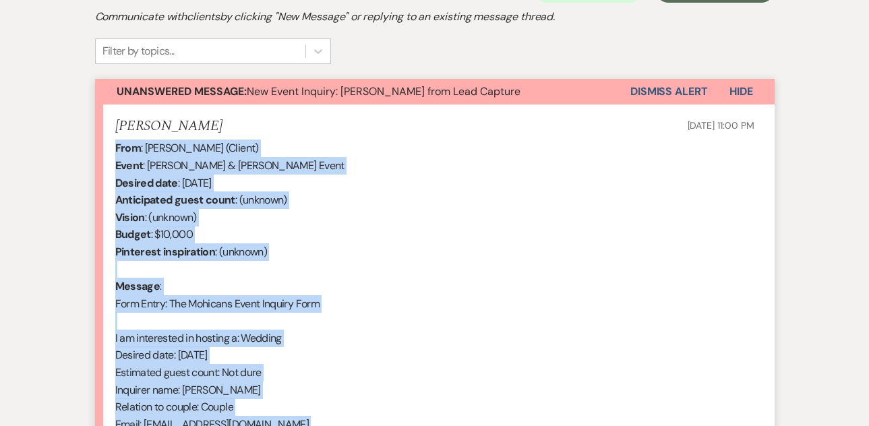
click at [645, 94] on button "Dismiss Alert" at bounding box center [668, 92] width 77 height 26
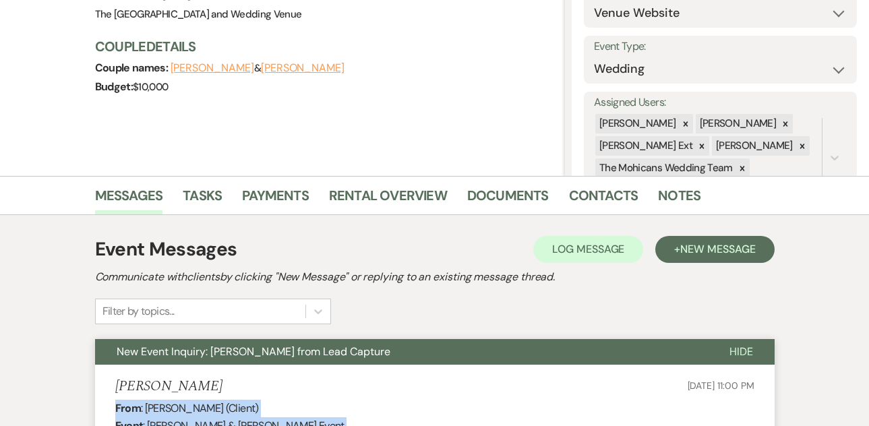
scroll to position [0, 0]
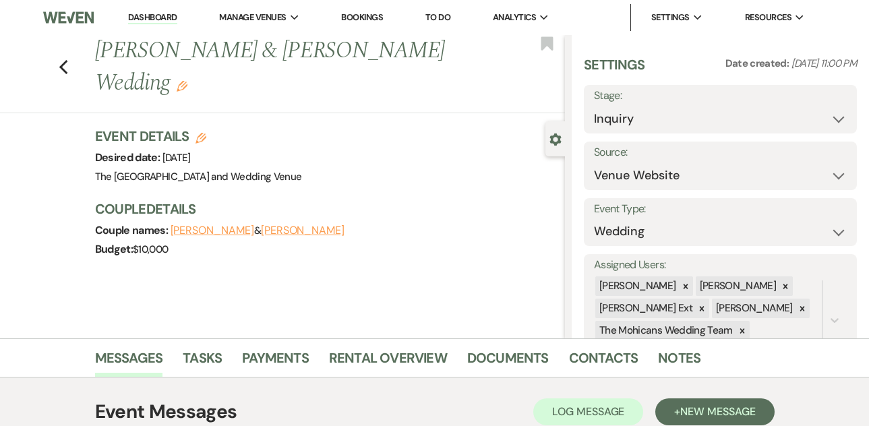
click at [158, 12] on link "Dashboard" at bounding box center [152, 17] width 49 height 13
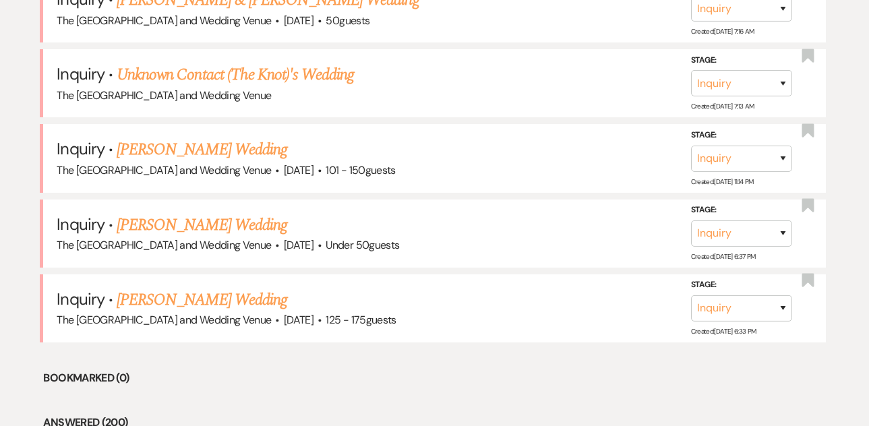
scroll to position [696, 0]
click at [211, 82] on link "Unknown Contact (The Knot)'s Wedding" at bounding box center [235, 75] width 237 height 24
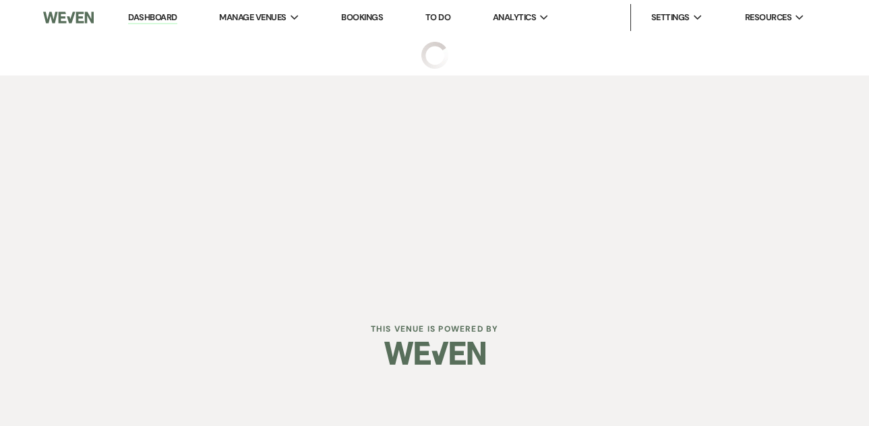
select select "2"
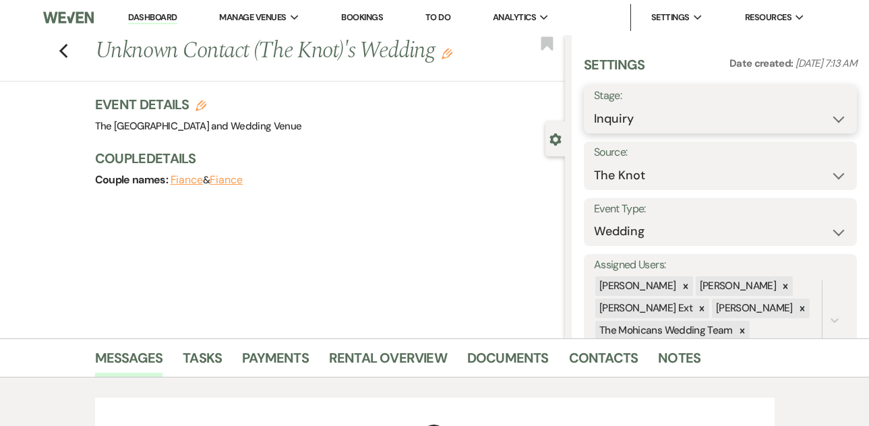
click at [644, 121] on select "Inquiry Follow Up Tour Requested Tour Confirmed Toured Proposal Sent Booked Lost" at bounding box center [720, 119] width 253 height 26
select select "8"
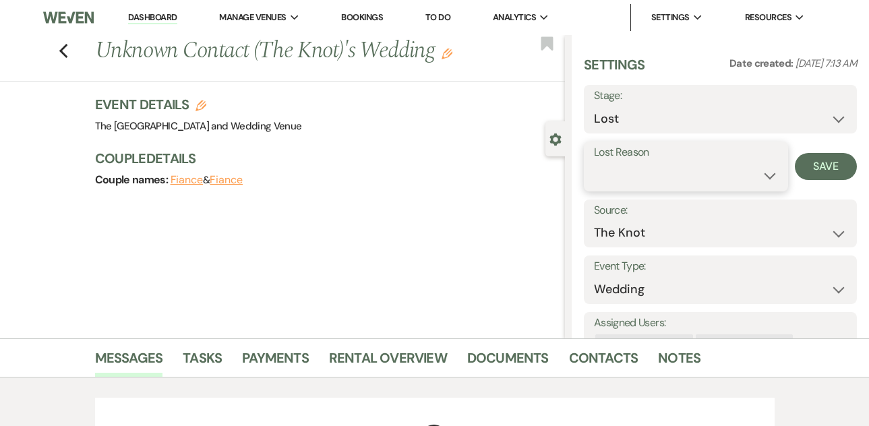
click at [761, 170] on select "Booked Elsewhere Budget Date Unavailable No Response Not a Good Match Capacity …" at bounding box center [686, 175] width 184 height 26
click at [807, 165] on button "Save" at bounding box center [825, 166] width 62 height 27
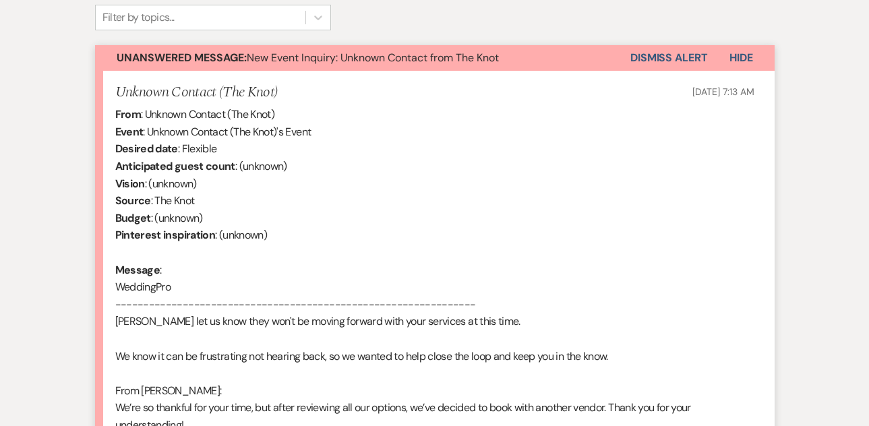
scroll to position [937, 0]
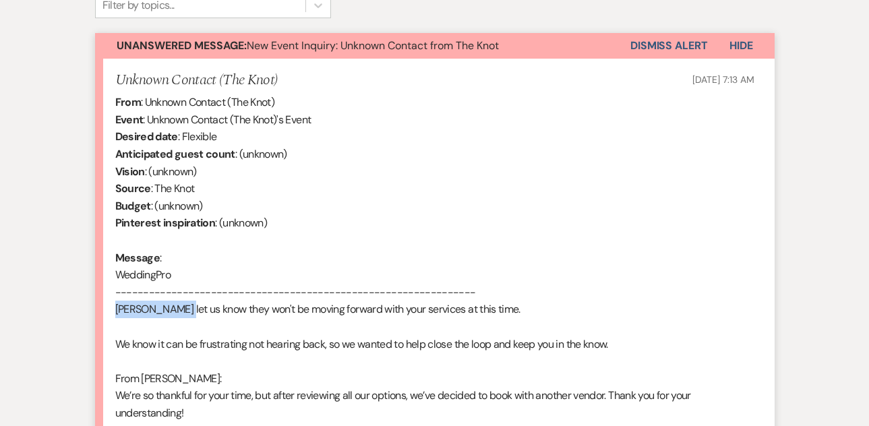
drag, startPoint x: 184, startPoint y: 312, endPoint x: 117, endPoint y: 310, distance: 66.7
click at [117, 310] on div "From : Unknown Contact (The Knot) Event : Unknown Contact (The Knot)'s Event De…" at bounding box center [434, 361] width 639 height 534
copy div "Madison Austin"
click at [635, 44] on button "Dismiss Alert" at bounding box center [668, 46] width 77 height 26
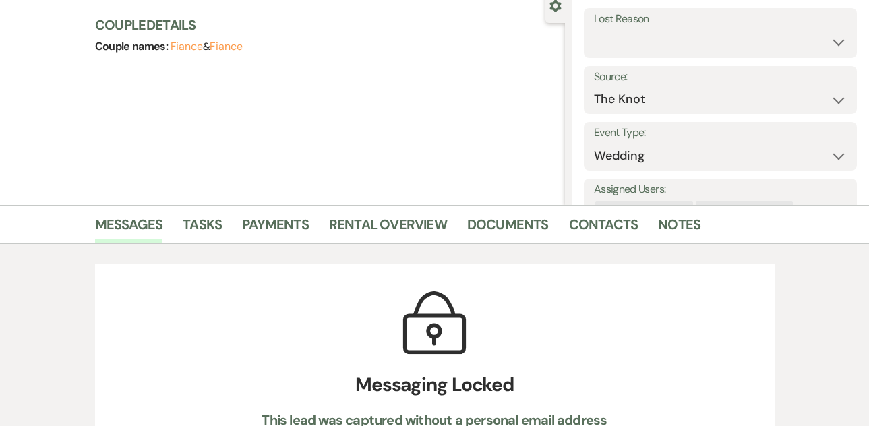
scroll to position [0, 0]
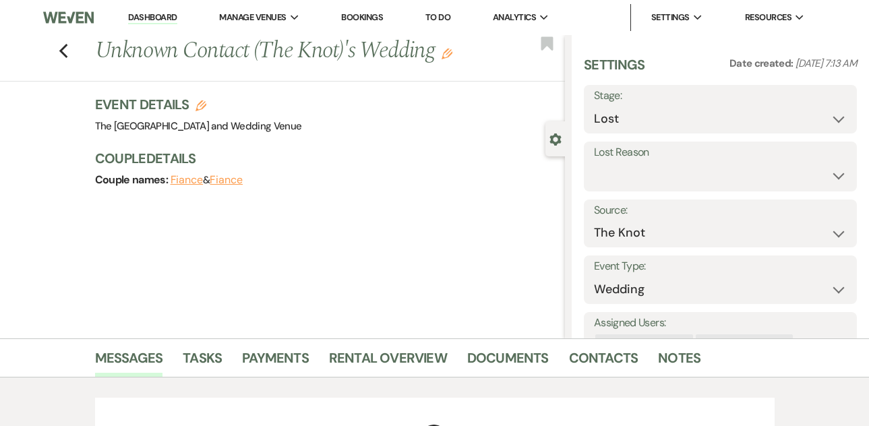
click at [154, 14] on link "Dashboard" at bounding box center [152, 17] width 49 height 13
select select "8"
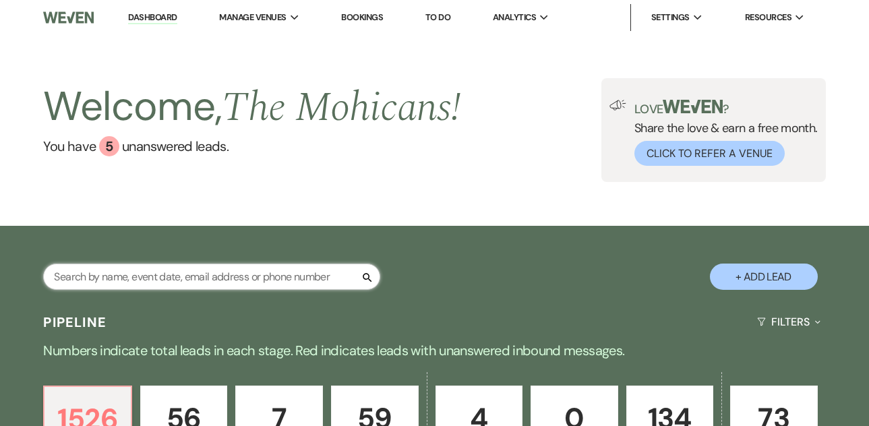
click at [249, 278] on input "text" at bounding box center [211, 276] width 337 height 26
paste input "Madison Austin"
type input "Madison Austin"
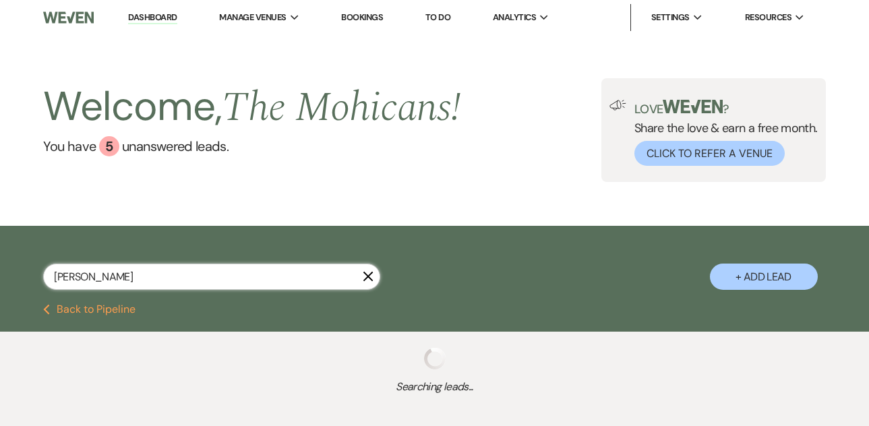
select select "9"
select select "8"
select select "4"
select select "5"
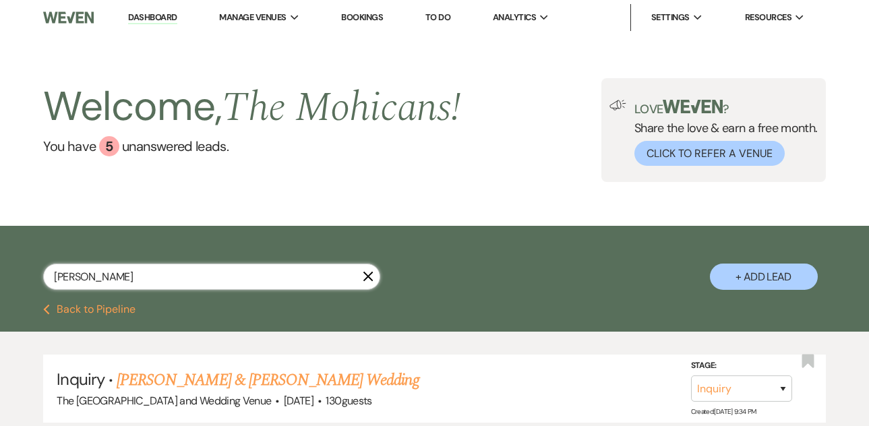
type input "Madison Austin"
click at [165, 20] on link "Dashboard" at bounding box center [152, 17] width 49 height 13
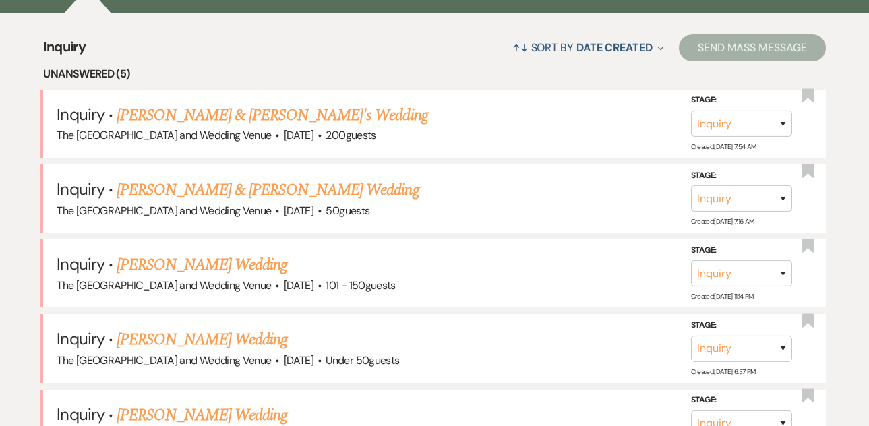
scroll to position [501, 0]
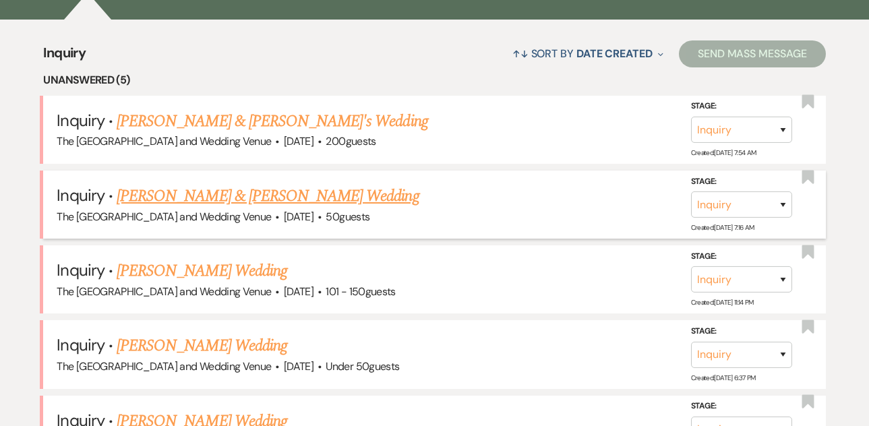
click at [206, 189] on link "[PERSON_NAME] & [PERSON_NAME] Wedding" at bounding box center [268, 196] width 302 height 24
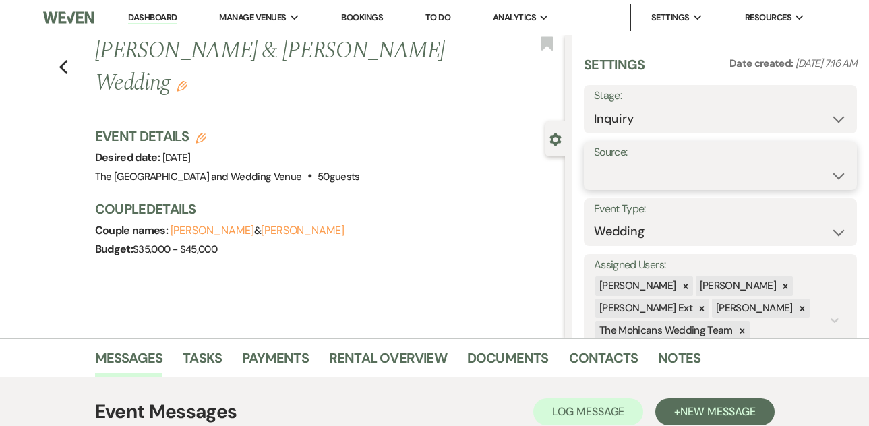
click at [618, 184] on select "Weven Venue Website Instagram Facebook Pinterest Google The Knot Wedding Wire H…" at bounding box center [720, 175] width 253 height 26
select select "5"
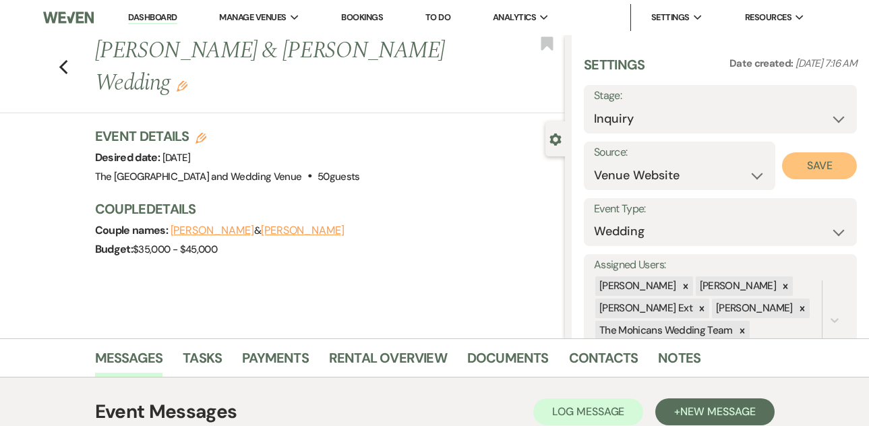
click at [796, 168] on button "Save" at bounding box center [819, 165] width 75 height 27
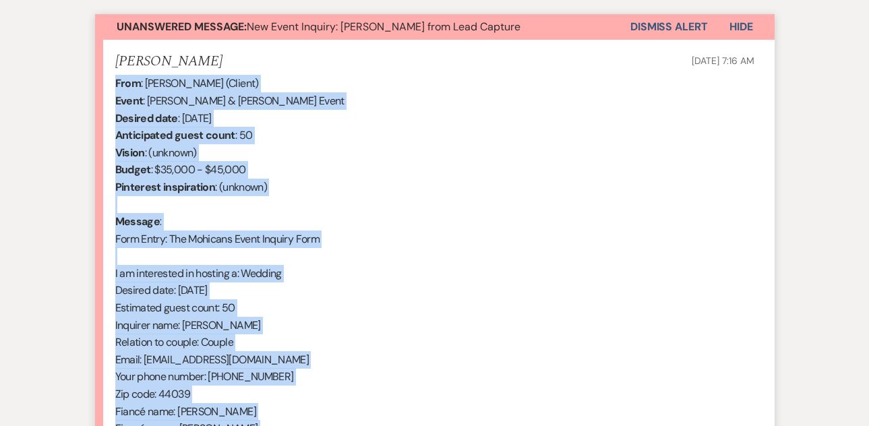
scroll to position [656, 0]
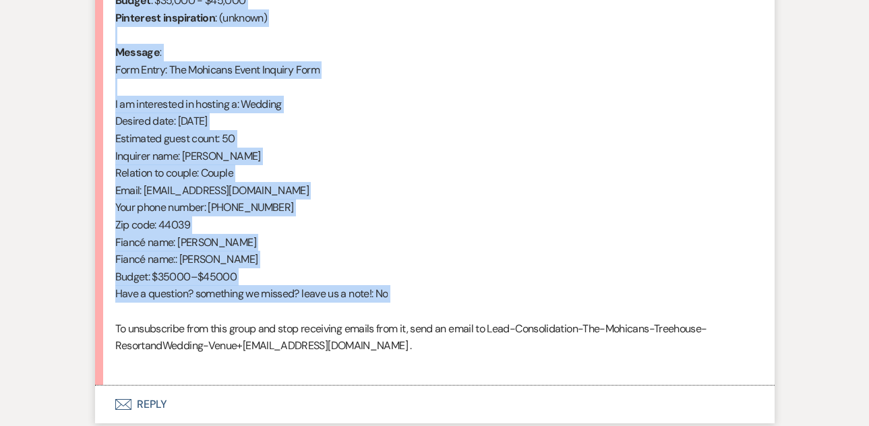
drag, startPoint x: 115, startPoint y: 212, endPoint x: 265, endPoint y: 317, distance: 183.2
click at [265, 317] on div "From : Mary Swift (Client) Event : Thomas & Mary Swift's Event Desired date : J…" at bounding box center [434, 139] width 639 height 466
copy div "From : Mary Swift (Client) Event : Thomas & Mary Swift's Event Desired date : J…"
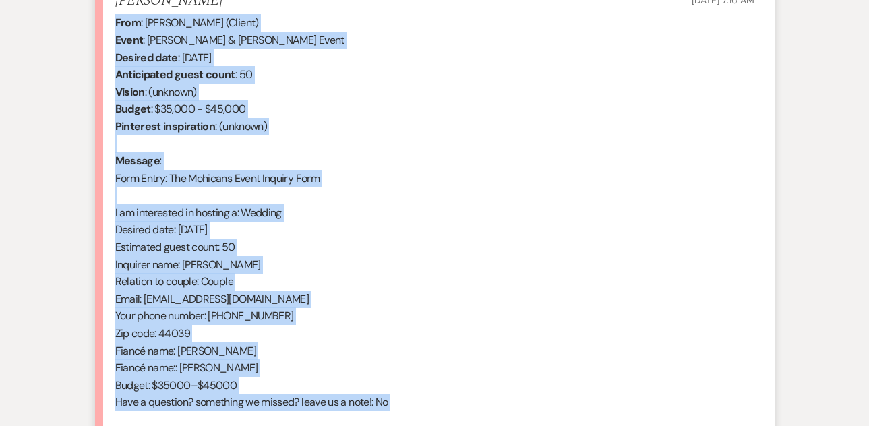
scroll to position [506, 0]
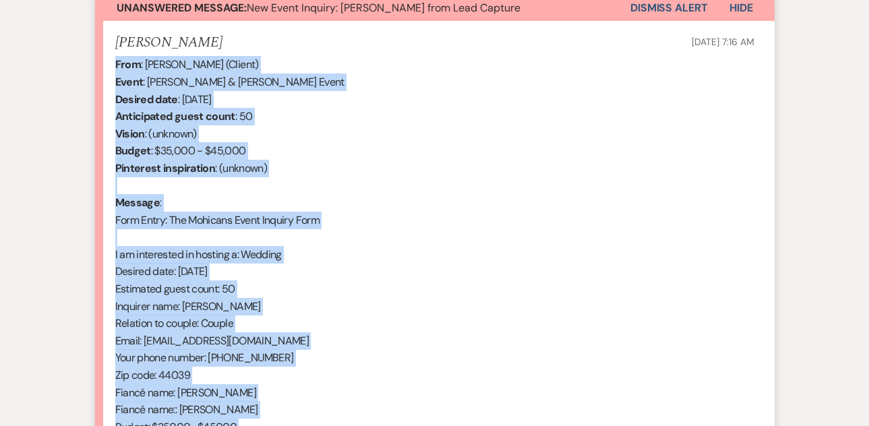
click at [668, 7] on button "Dismiss Alert" at bounding box center [668, 8] width 77 height 26
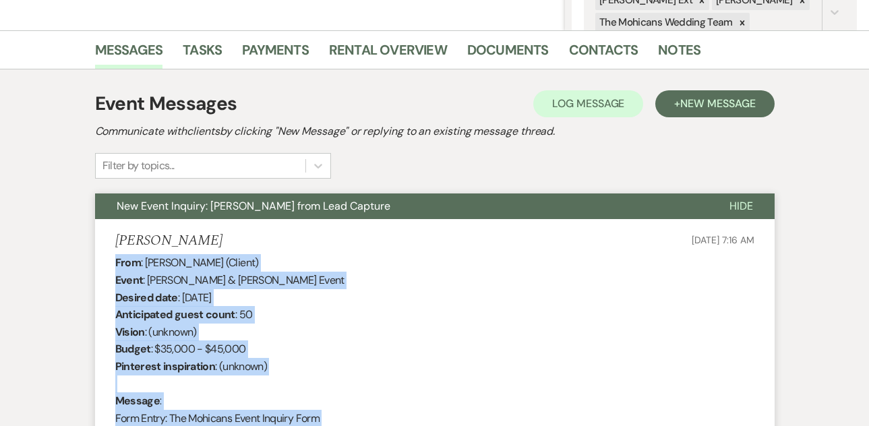
scroll to position [0, 0]
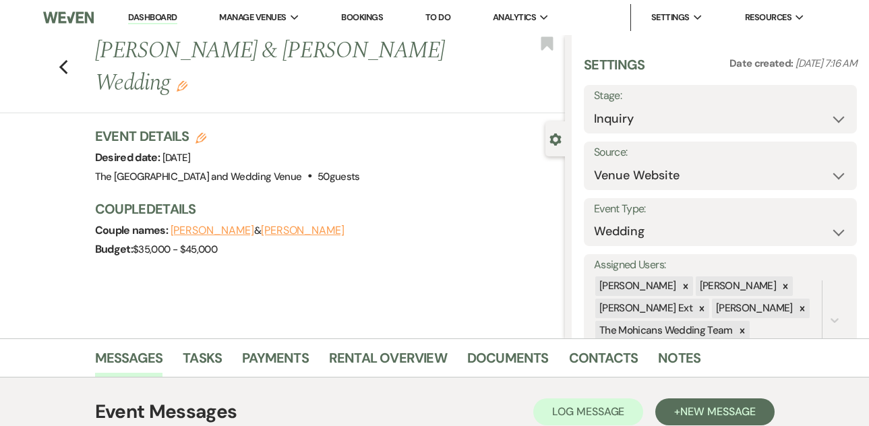
click at [140, 16] on link "Dashboard" at bounding box center [152, 17] width 49 height 13
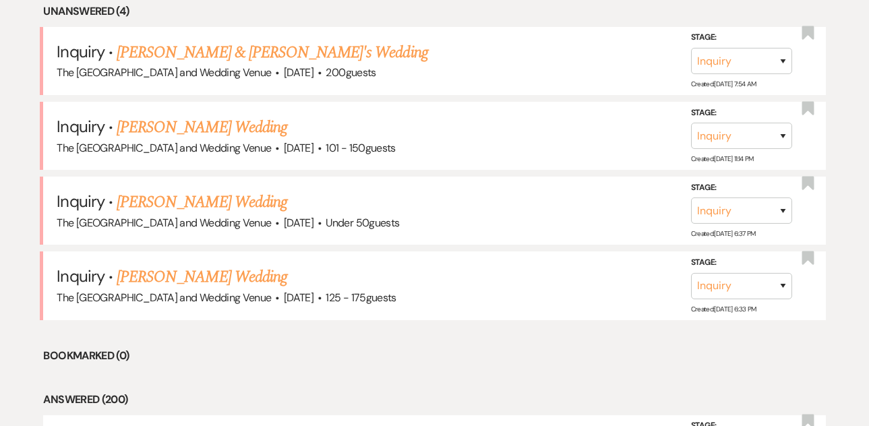
scroll to position [588, 0]
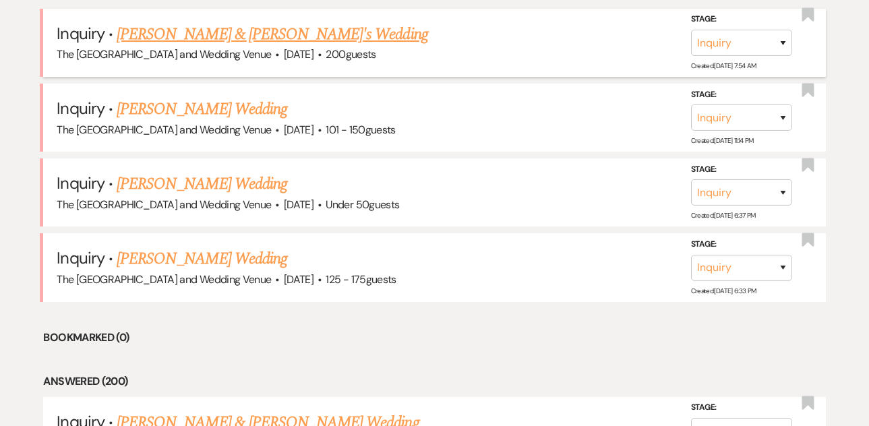
click at [234, 42] on link "[PERSON_NAME] & [PERSON_NAME]'s Wedding" at bounding box center [272, 34] width 311 height 24
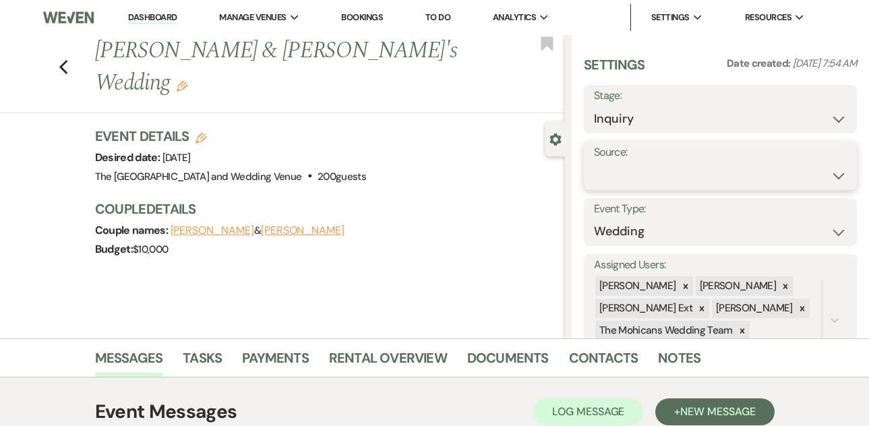
click at [617, 177] on select "Weven Venue Website Instagram Facebook Pinterest Google The Knot Wedding Wire H…" at bounding box center [720, 175] width 253 height 26
select select "5"
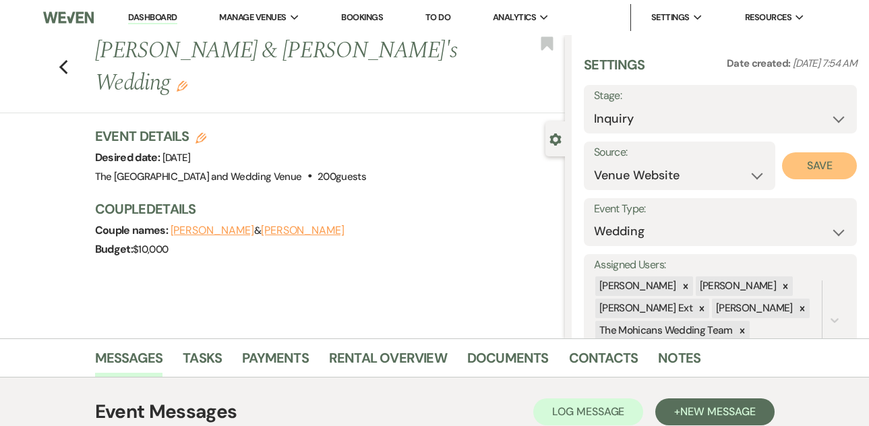
click at [801, 175] on button "Save" at bounding box center [819, 165] width 75 height 27
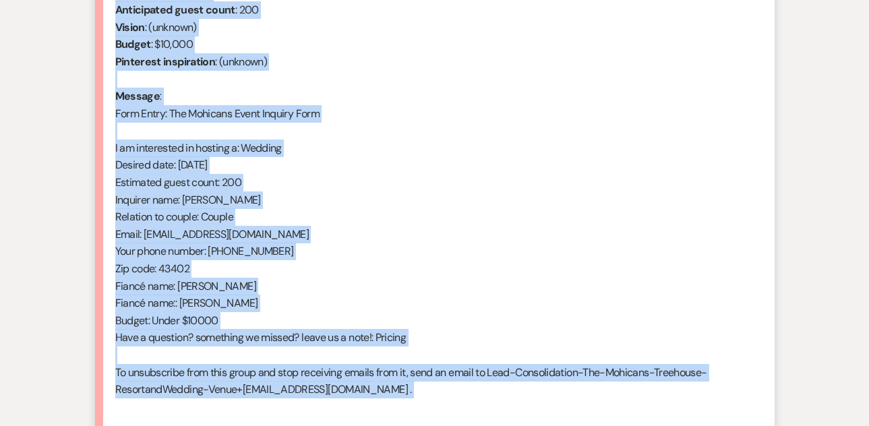
scroll to position [634, 0]
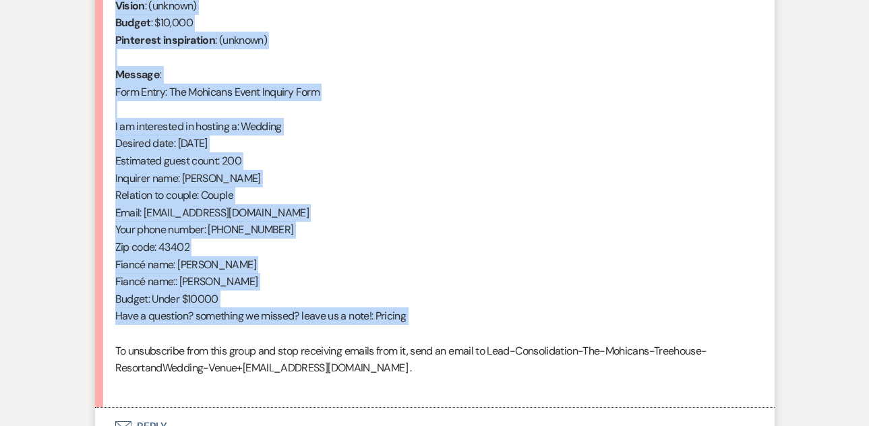
drag, startPoint x: 117, startPoint y: 147, endPoint x: 297, endPoint y: 337, distance: 262.1
click at [297, 337] on div "From : Maggie (Client) Event : Dylan & Maggie's Event Desired date : May 14th 2…" at bounding box center [434, 161] width 639 height 466
copy div "From : Maggie (Client) Event : Dylan & Maggie's Event Desired date : May 14th 2…"
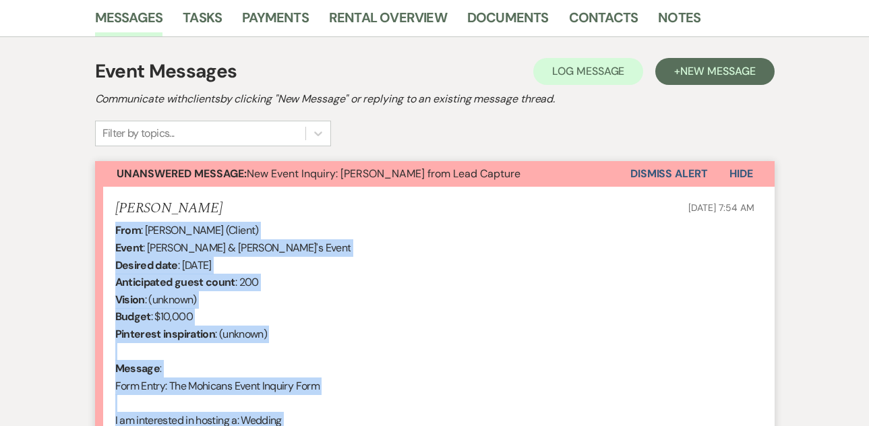
scroll to position [0, 0]
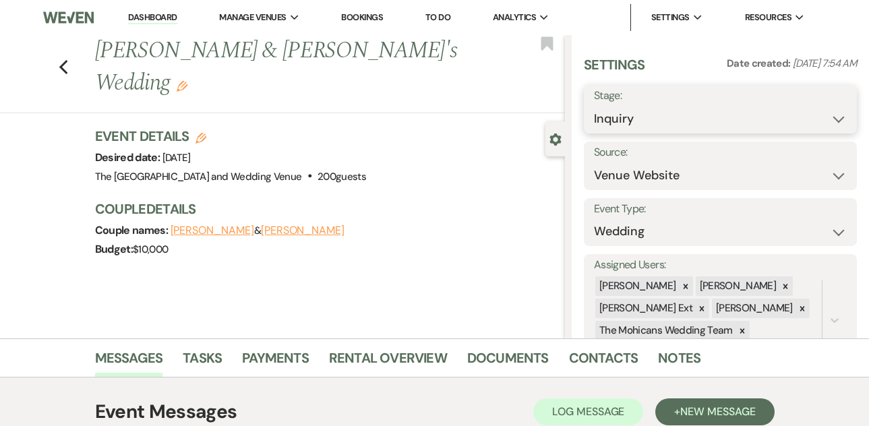
click at [652, 117] on select "Inquiry Follow Up Tour Requested Tour Confirmed Toured Proposal Sent Booked Lost" at bounding box center [720, 119] width 253 height 26
select select "9"
click at [815, 115] on button "Save" at bounding box center [828, 109] width 57 height 27
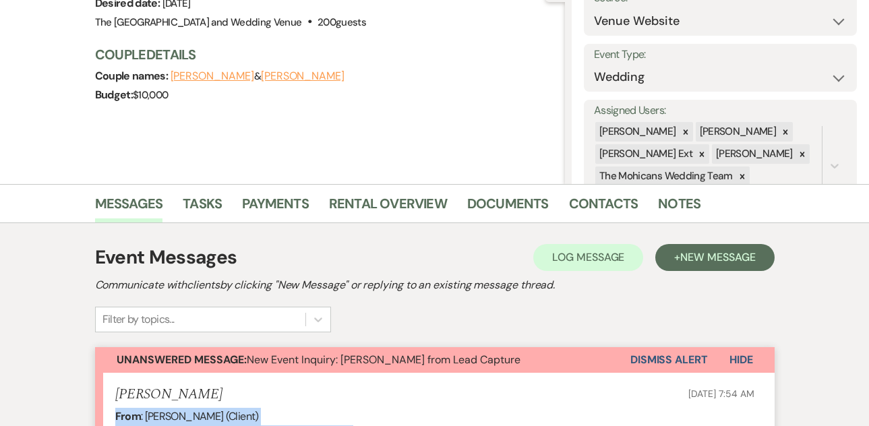
scroll to position [197, 0]
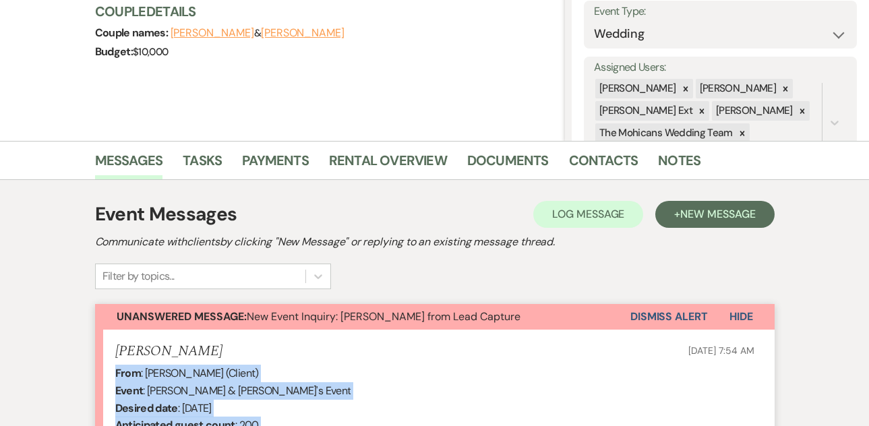
click at [639, 318] on button "Dismiss Alert" at bounding box center [668, 317] width 77 height 26
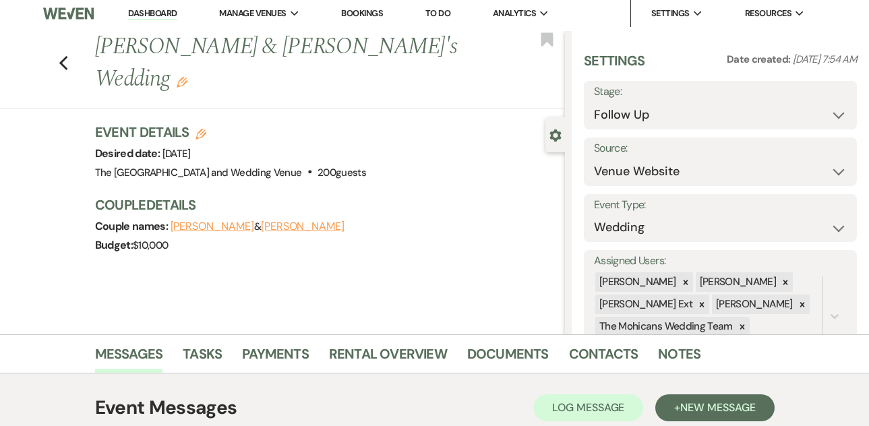
scroll to position [0, 0]
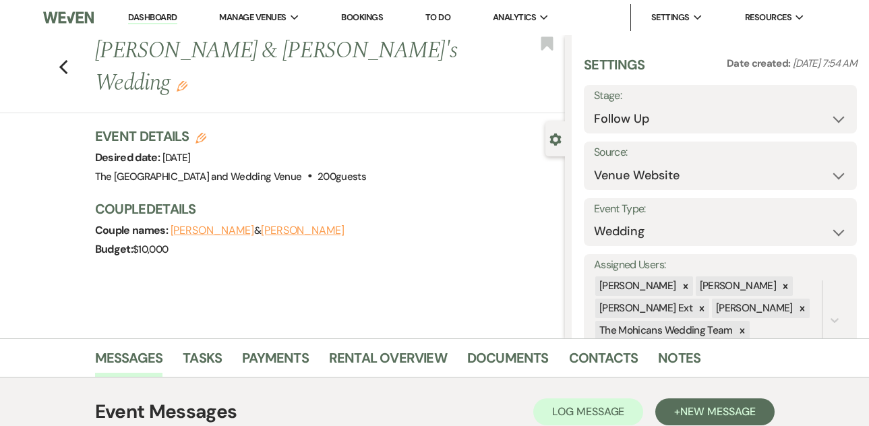
click at [157, 19] on link "Dashboard" at bounding box center [152, 17] width 49 height 13
select select "9"
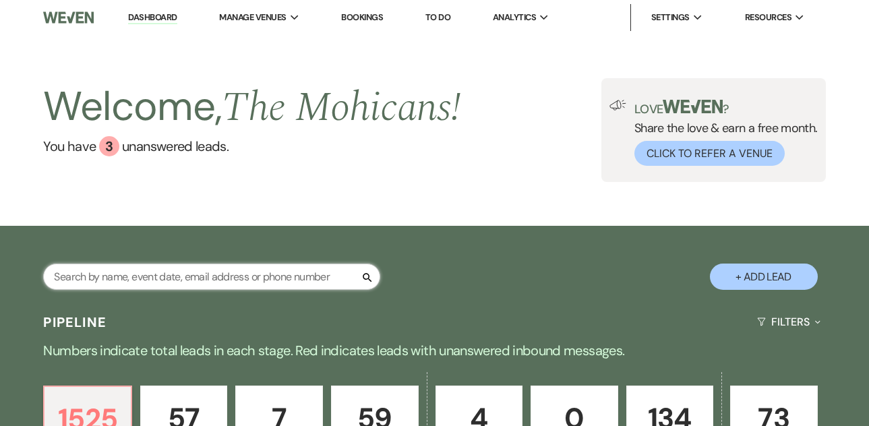
click at [164, 276] on input "text" at bounding box center [211, 276] width 337 height 26
type input "madison tyler"
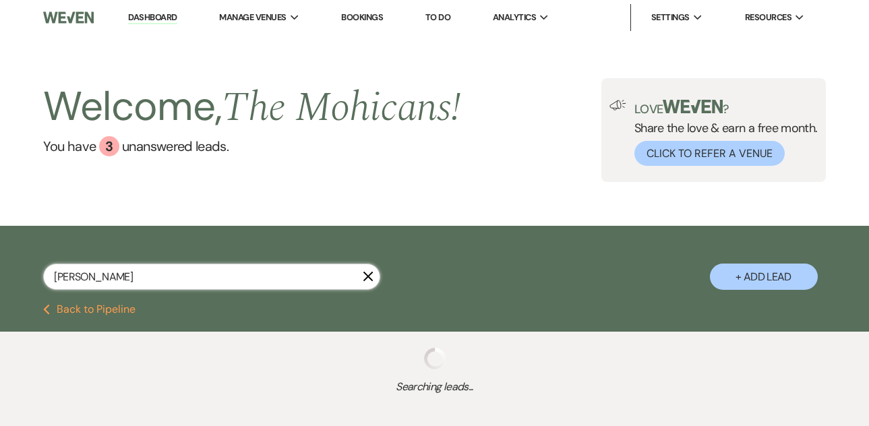
select select "9"
select select "8"
select select "4"
select select "5"
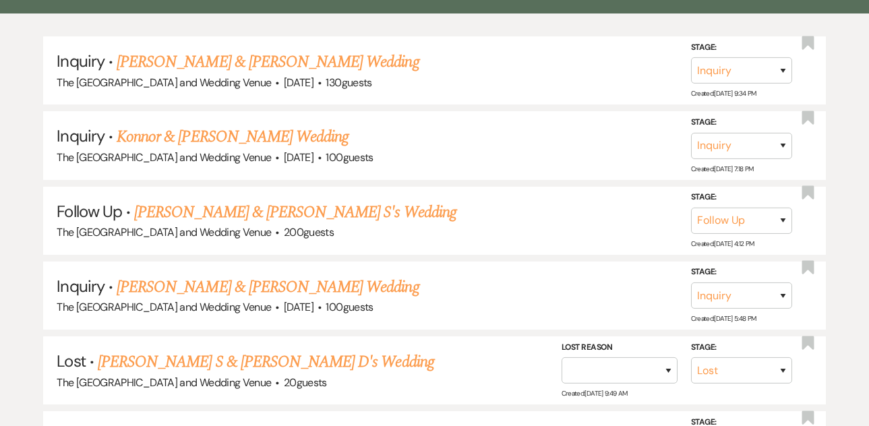
scroll to position [183, 0]
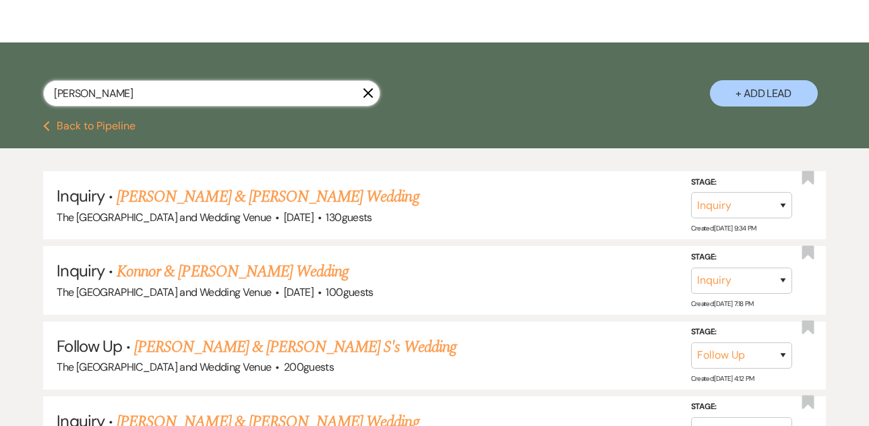
click at [218, 96] on input "madison tyler" at bounding box center [211, 93] width 337 height 26
paste input "dieaustin1999@gmail.com"
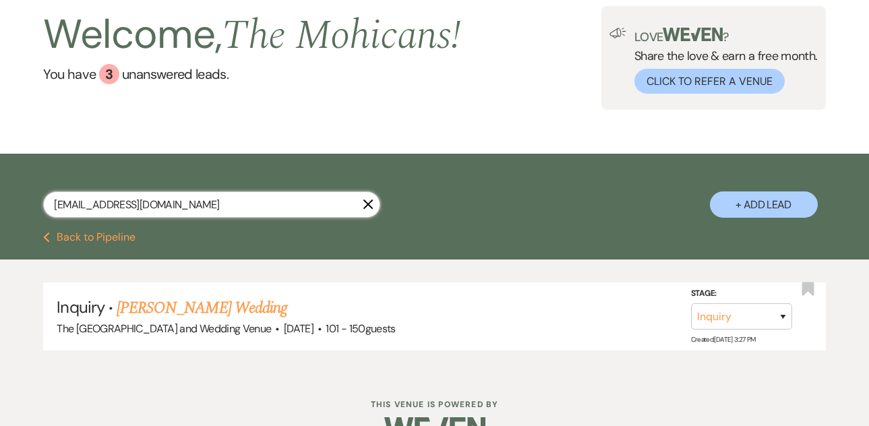
scroll to position [106, 0]
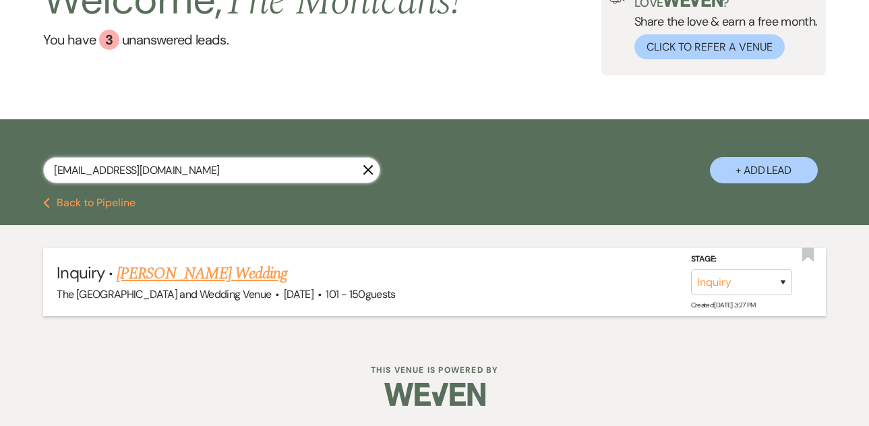
type input "maddieaustin1999@gmail.com"
click at [765, 285] on select "Inquiry Follow Up Tour Requested Tour Confirmed Toured Proposal Sent Booked Lost" at bounding box center [741, 282] width 101 height 26
select select "8"
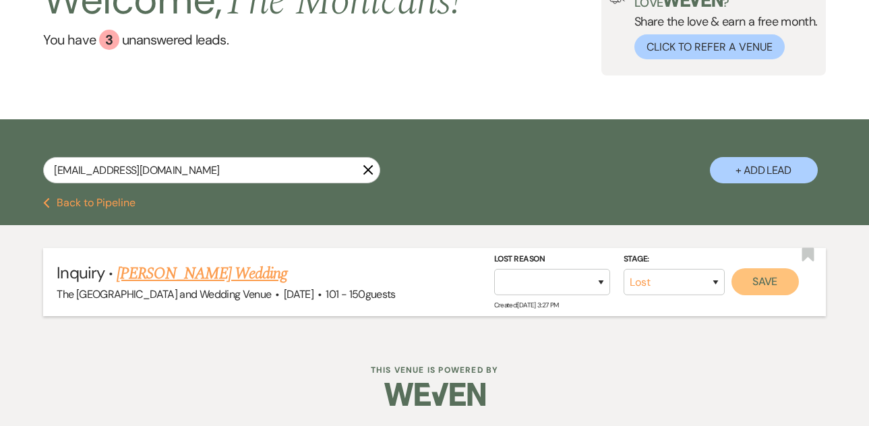
click at [757, 284] on button "Save" at bounding box center [764, 281] width 67 height 27
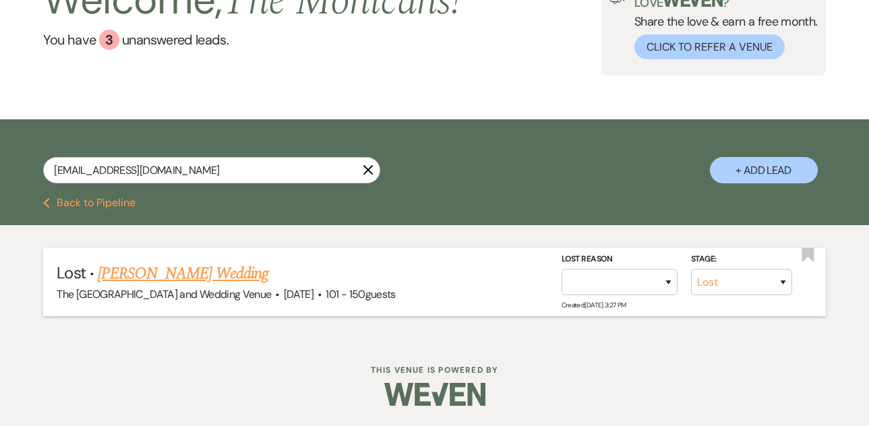
click at [92, 206] on button "Previous Back to Pipeline" at bounding box center [89, 202] width 92 height 11
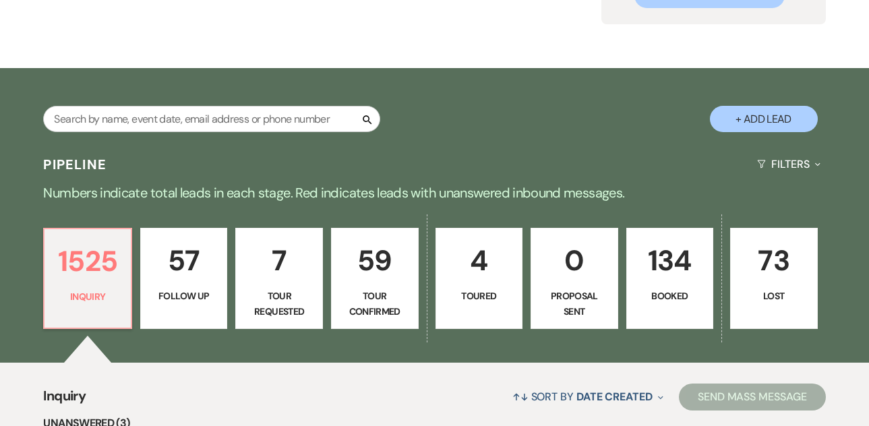
scroll to position [494, 0]
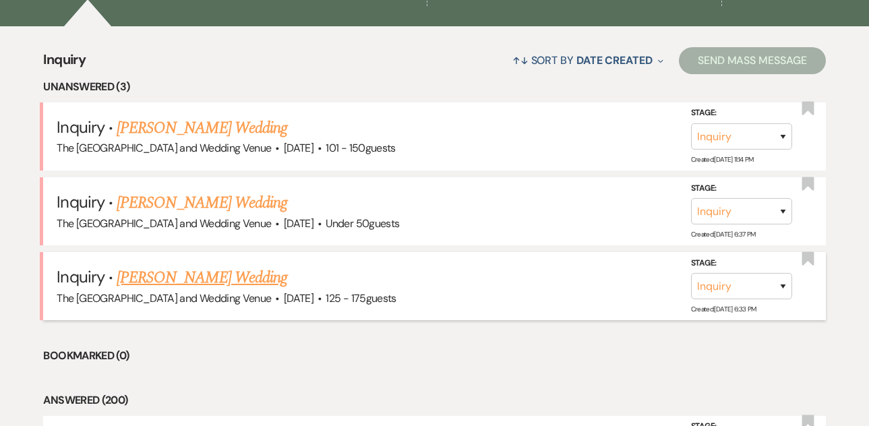
click at [206, 282] on link "[PERSON_NAME] Wedding" at bounding box center [202, 277] width 170 height 24
select select "3"
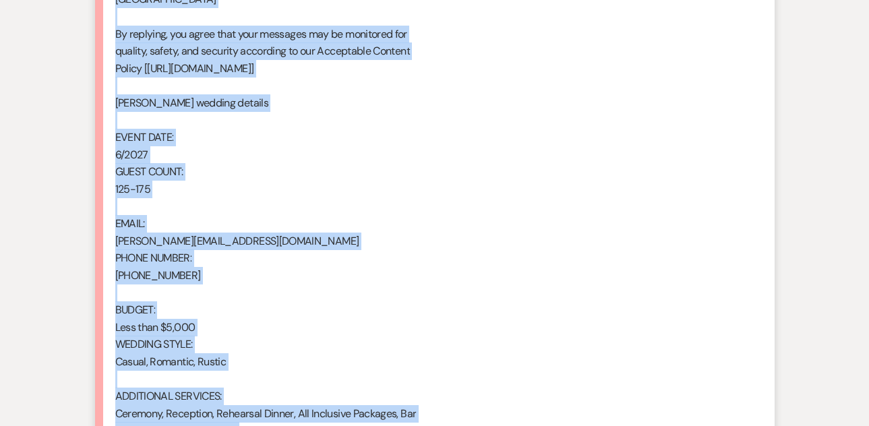
scroll to position [935, 0]
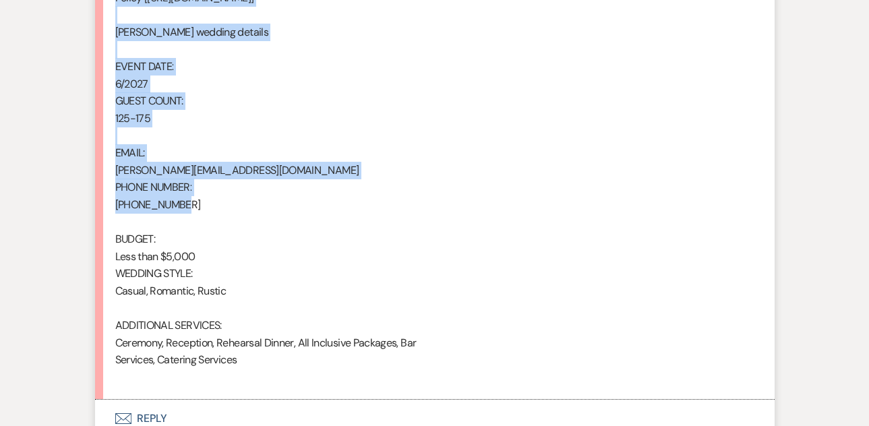
drag, startPoint x: 117, startPoint y: 74, endPoint x: 236, endPoint y: 203, distance: 176.0
click at [236, 203] on div "From : Tricia Dillard Event : Tricia Dillard's Event Desired date : June 1st 20…" at bounding box center [434, 6] width 639 height 759
copy div "From : Tricia Dillard Event : Tricia Dillard's Event Desired date : June 1st 20…"
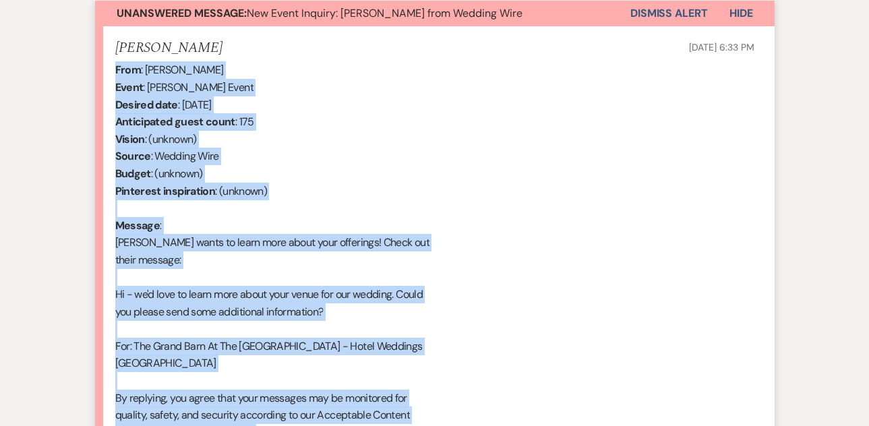
scroll to position [401, 0]
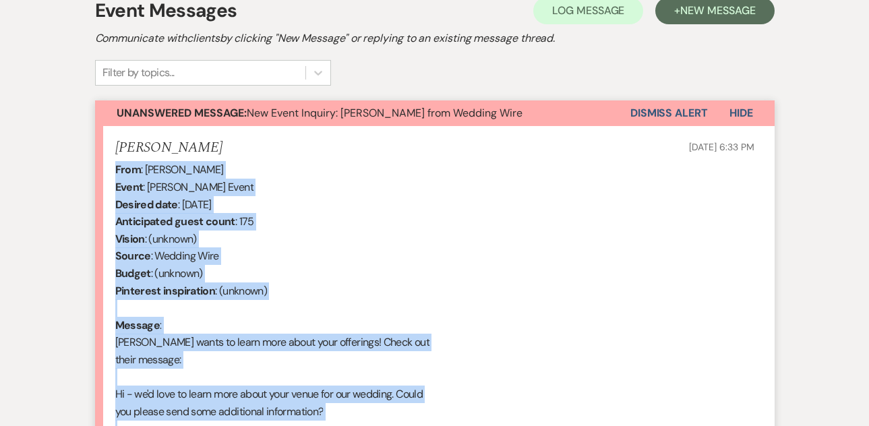
click at [641, 118] on button "Dismiss Alert" at bounding box center [668, 113] width 77 height 26
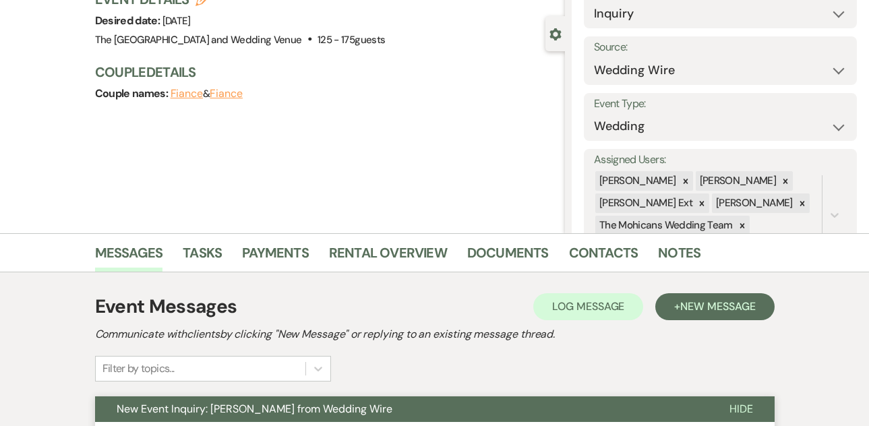
scroll to position [0, 0]
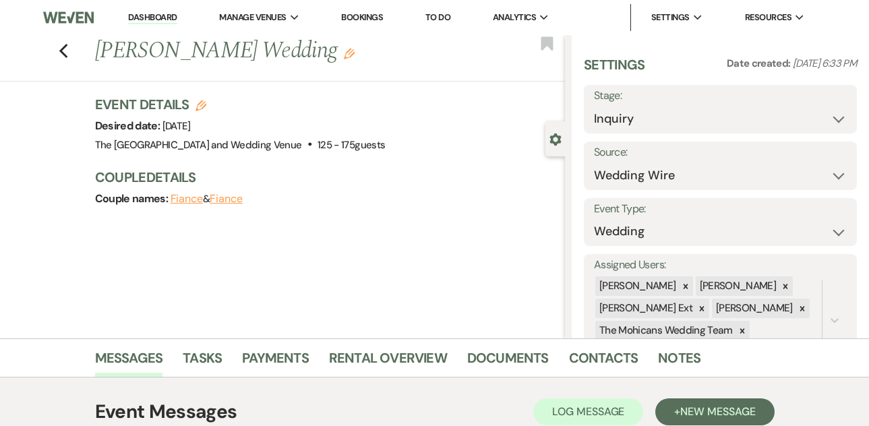
click at [151, 9] on li "Dashboard" at bounding box center [152, 17] width 62 height 27
click at [152, 18] on link "Dashboard" at bounding box center [152, 17] width 49 height 13
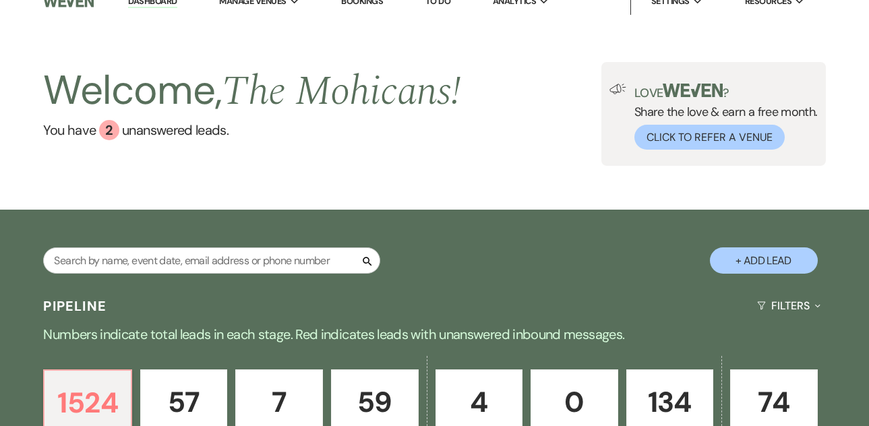
scroll to position [639, 0]
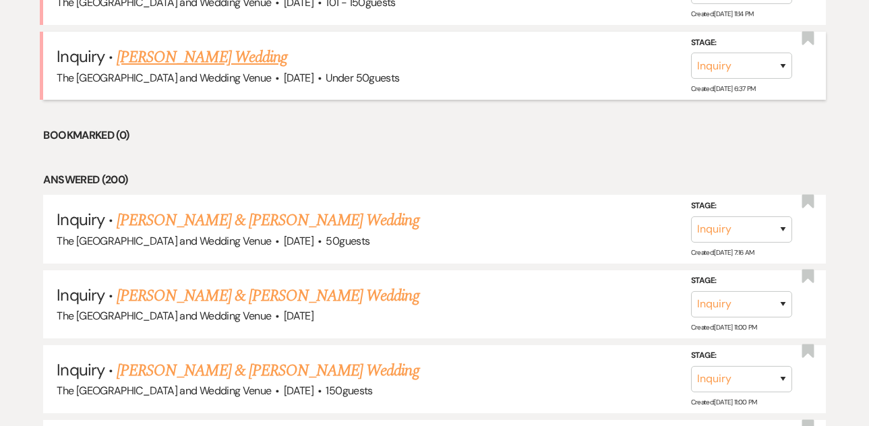
click at [201, 57] on link "[PERSON_NAME] Wedding" at bounding box center [202, 57] width 170 height 24
select select "2"
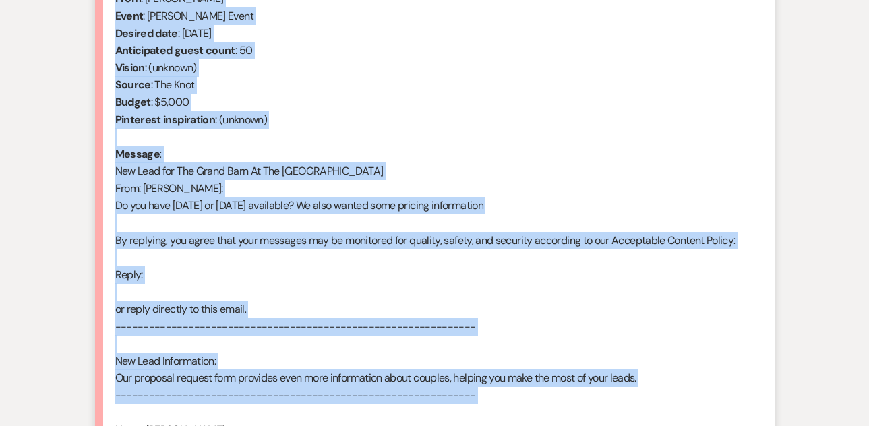
scroll to position [933, 0]
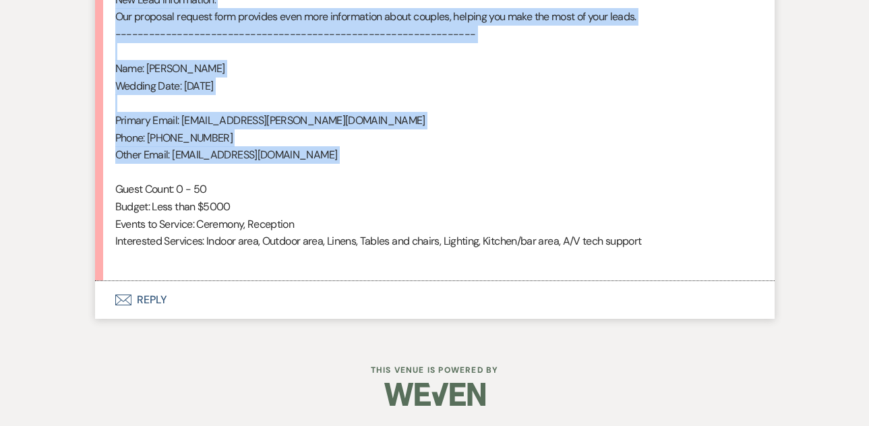
drag, startPoint x: 115, startPoint y: 255, endPoint x: 422, endPoint y: 170, distance: 318.6
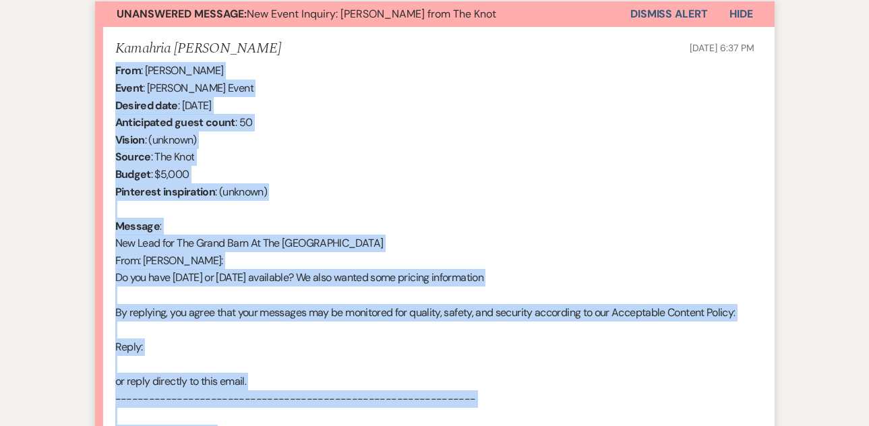
scroll to position [482, 0]
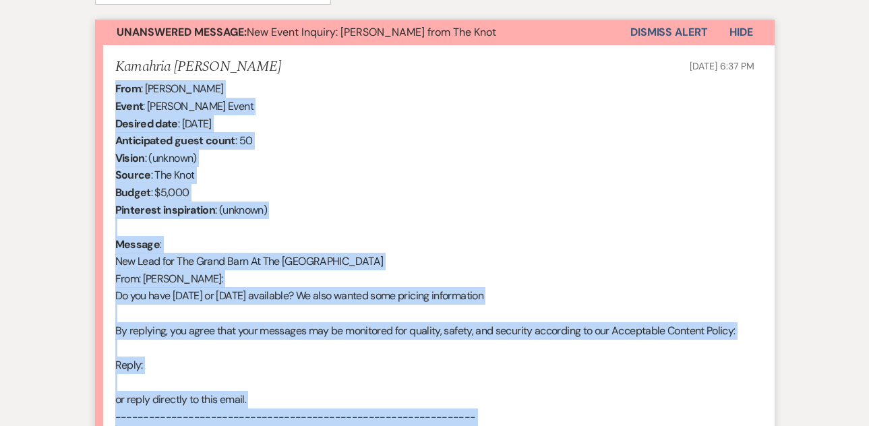
click at [658, 29] on button "Dismiss Alert" at bounding box center [668, 33] width 77 height 26
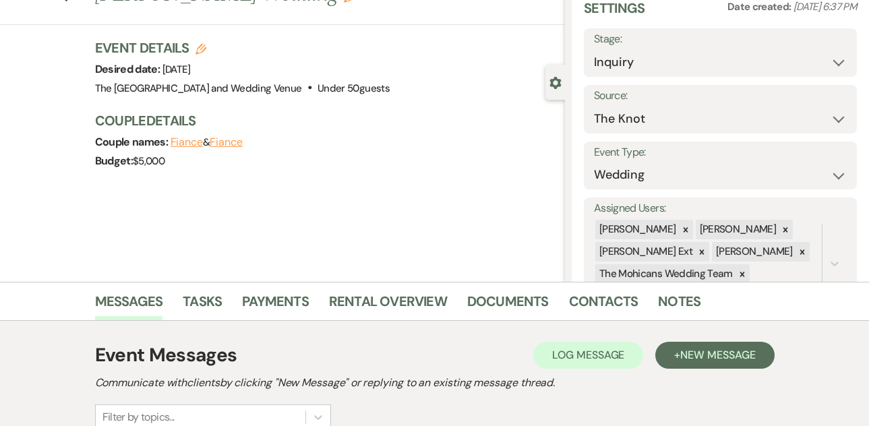
scroll to position [0, 0]
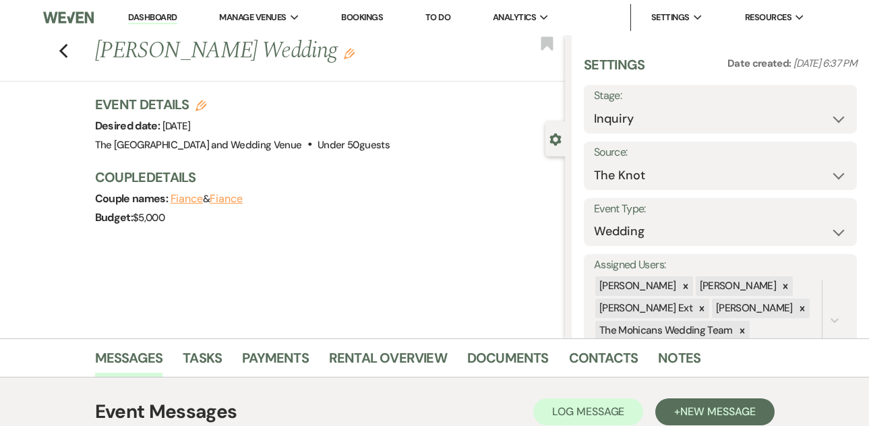
click at [146, 13] on link "Dashboard" at bounding box center [152, 17] width 49 height 13
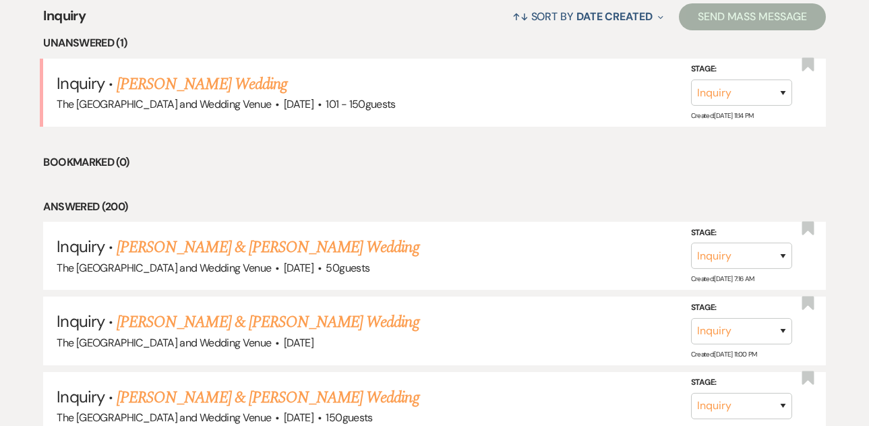
scroll to position [501, 0]
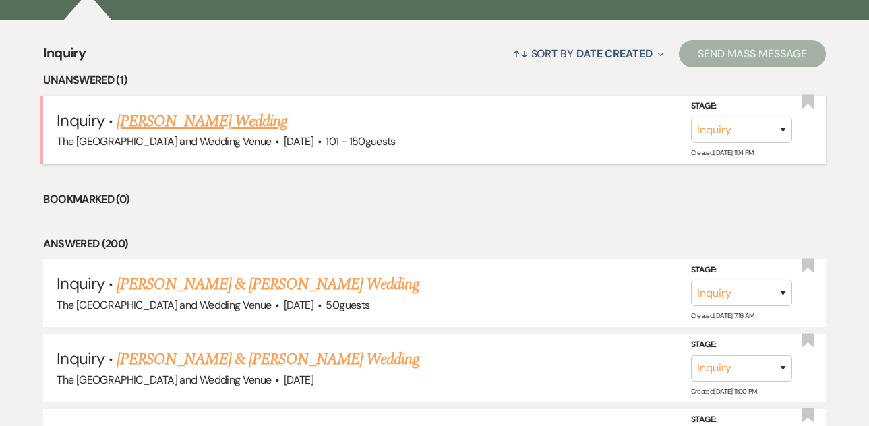
click at [184, 115] on link "[PERSON_NAME] Wedding" at bounding box center [202, 121] width 170 height 24
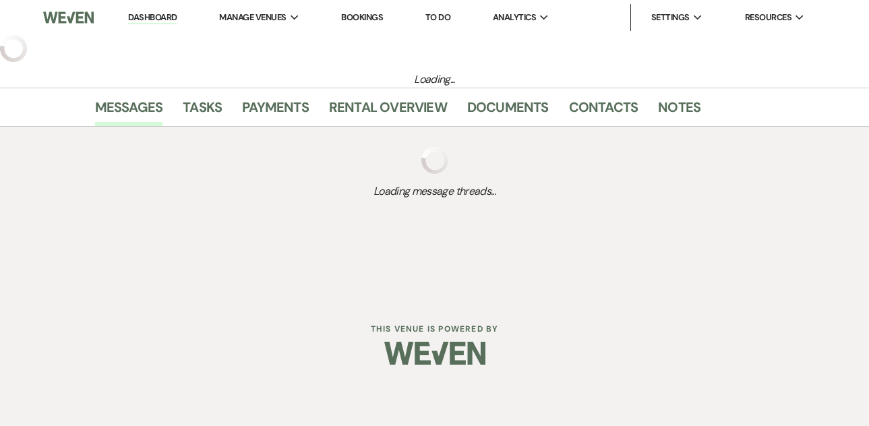
select select "2"
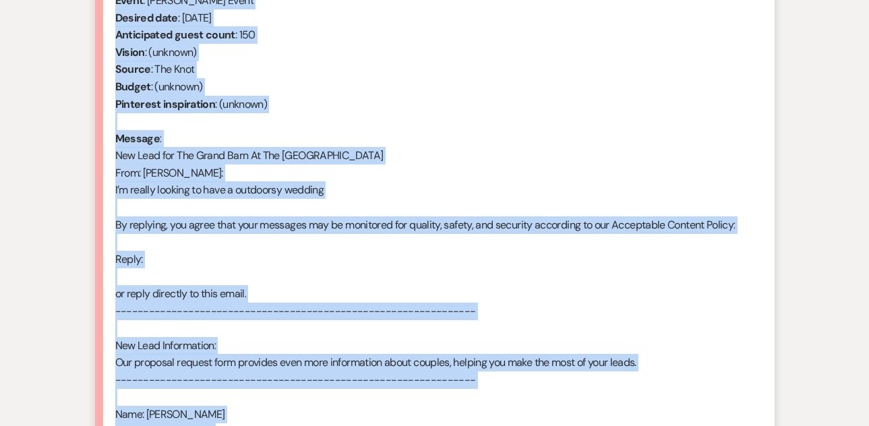
scroll to position [933, 0]
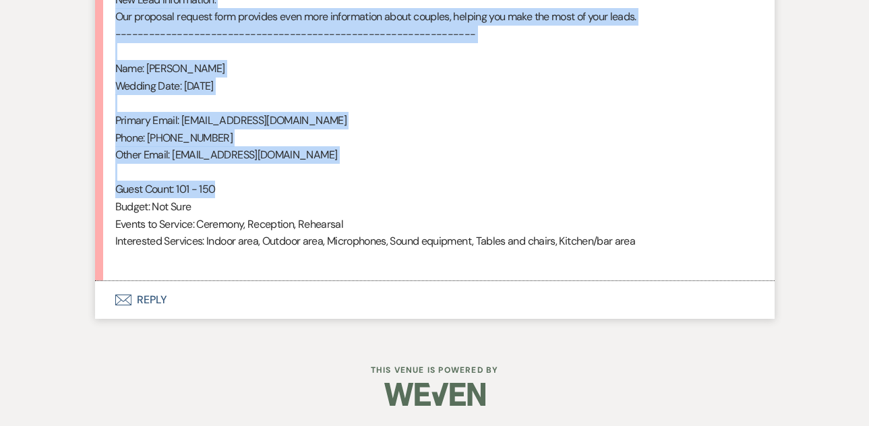
drag, startPoint x: 116, startPoint y: 243, endPoint x: 307, endPoint y: 189, distance: 198.2
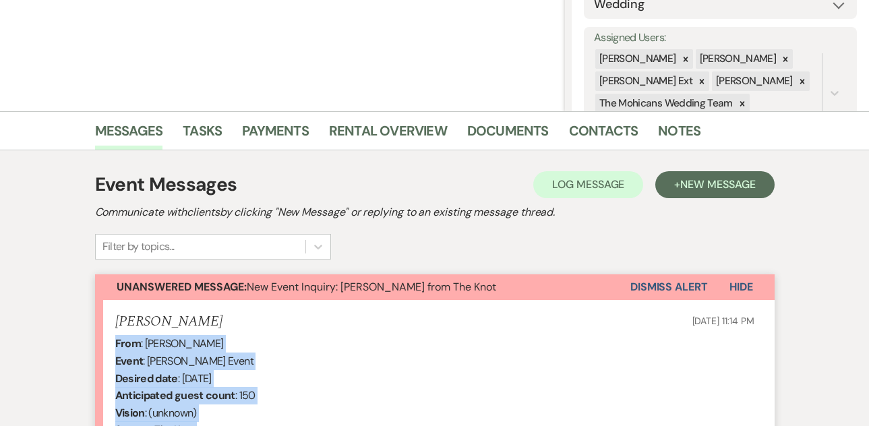
scroll to position [315, 0]
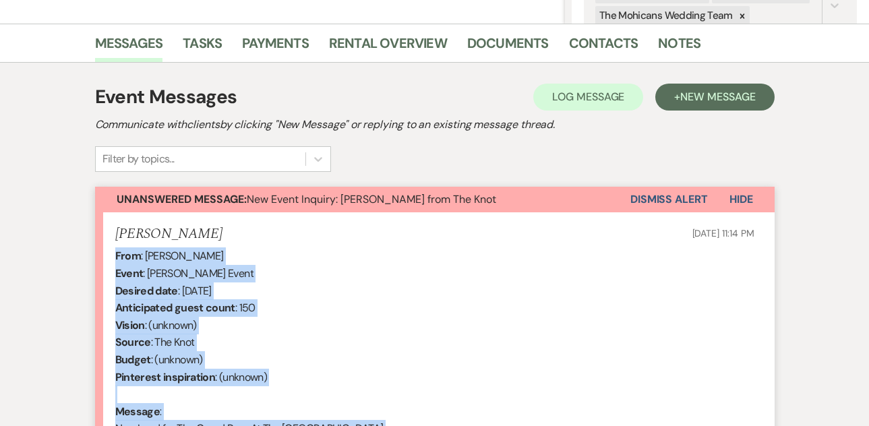
click at [648, 207] on button "Dismiss Alert" at bounding box center [668, 200] width 77 height 26
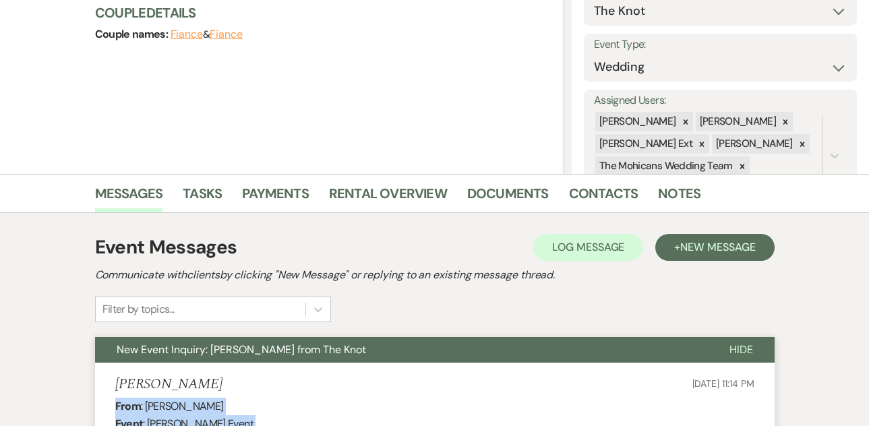
scroll to position [0, 0]
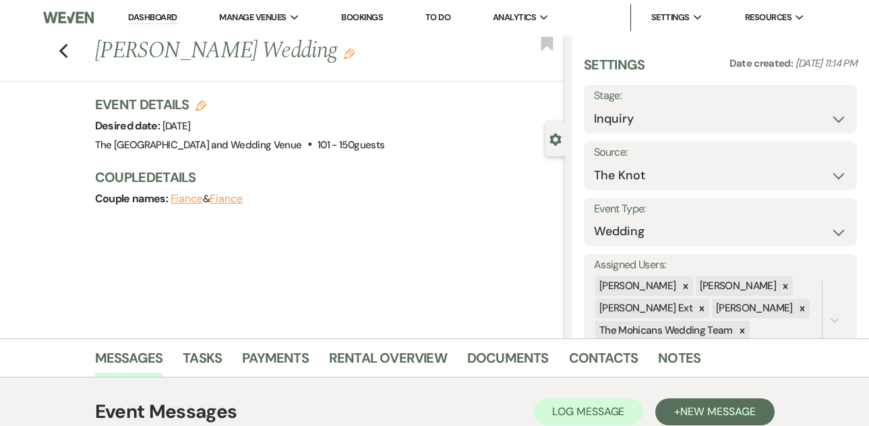
click at [154, 20] on link "Dashboard" at bounding box center [152, 17] width 49 height 13
